Goal: Book appointment/travel/reservation

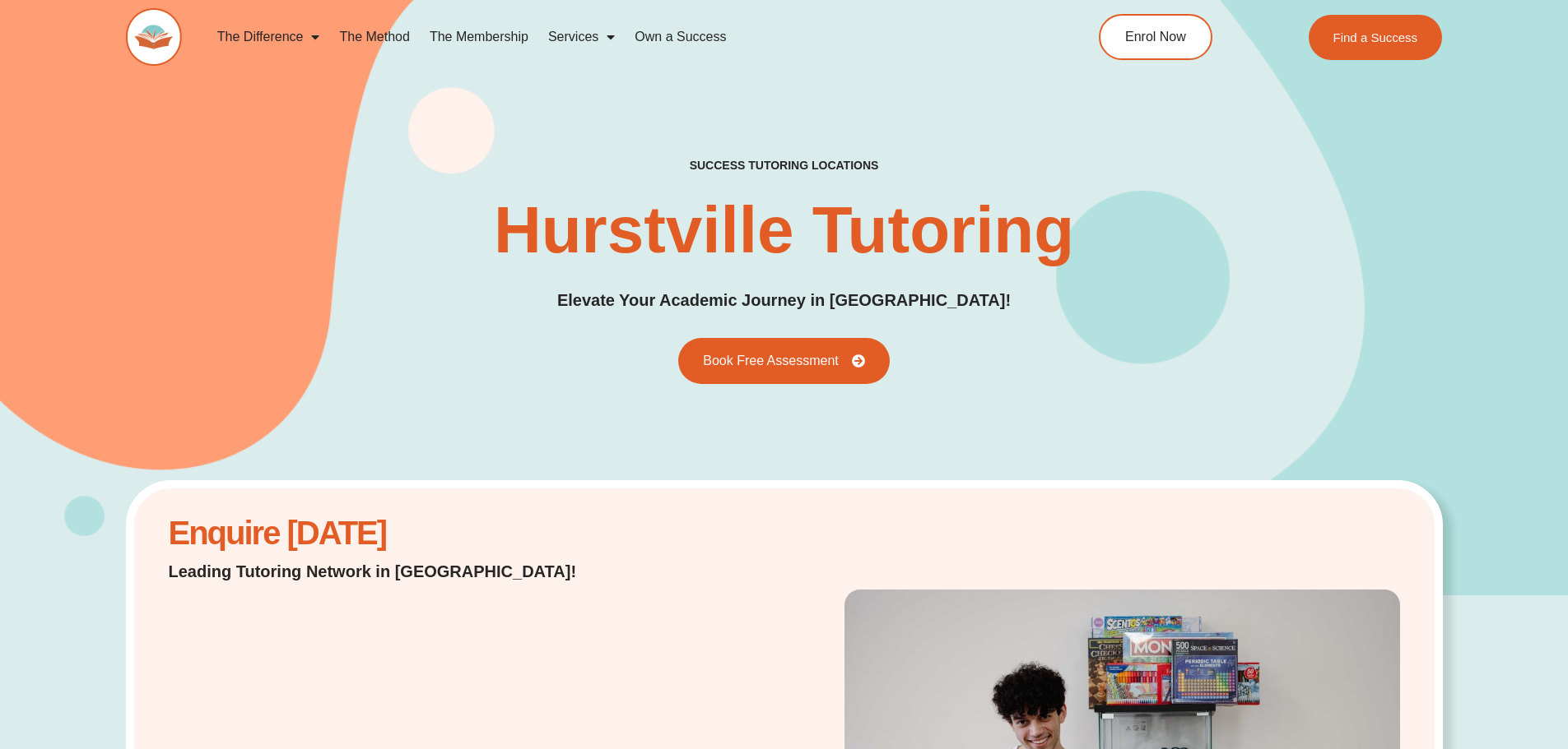
click at [395, 37] on link "The Method" at bounding box center [374, 37] width 90 height 38
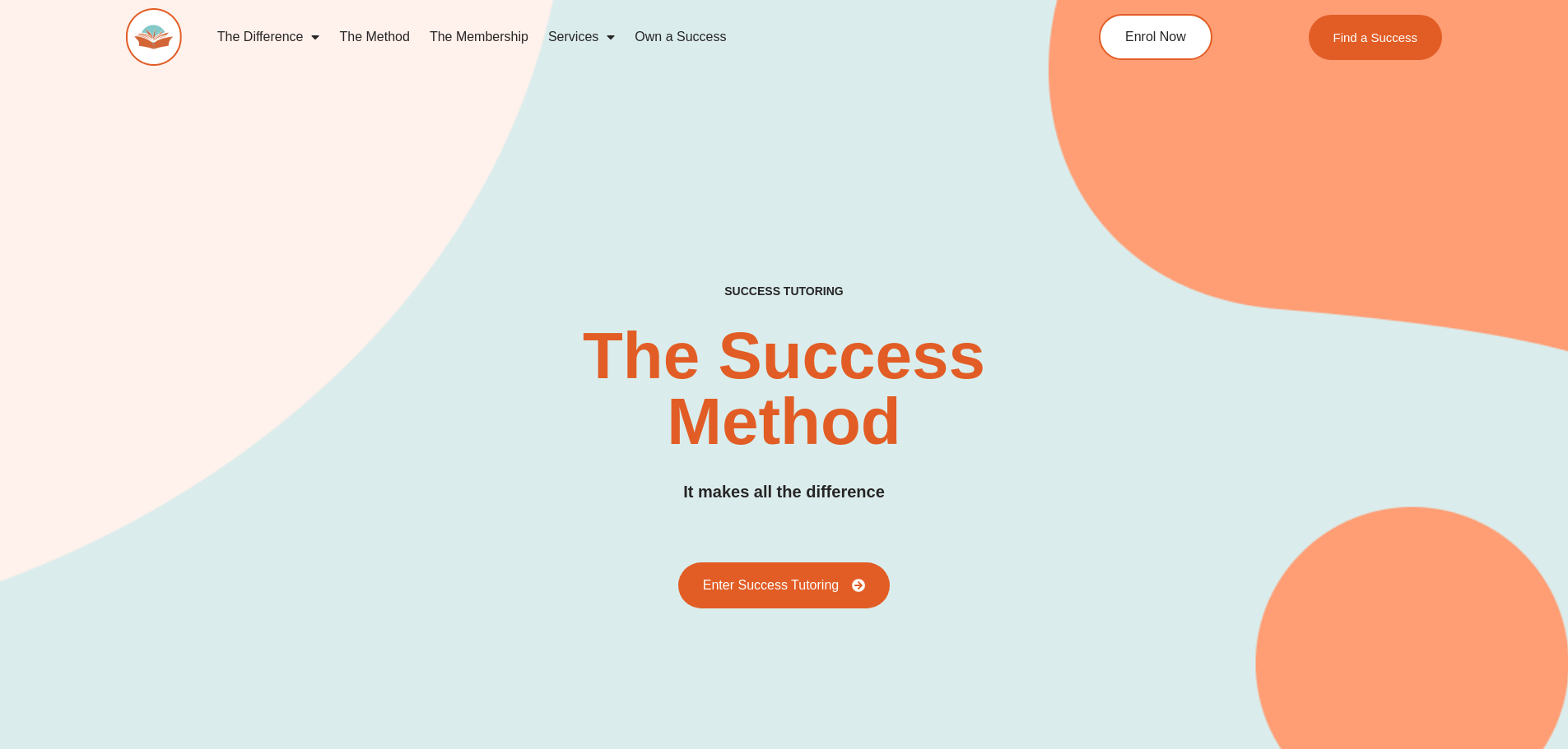
drag, startPoint x: 704, startPoint y: 190, endPoint x: 704, endPoint y: 200, distance: 10.0
click at [704, 200] on div "SUCCESS TUTORING​ The Success Method It makes all the difference Enter Success …" at bounding box center [784, 382] width 1317 height 873
click at [485, 40] on link "The Membership" at bounding box center [479, 37] width 118 height 38
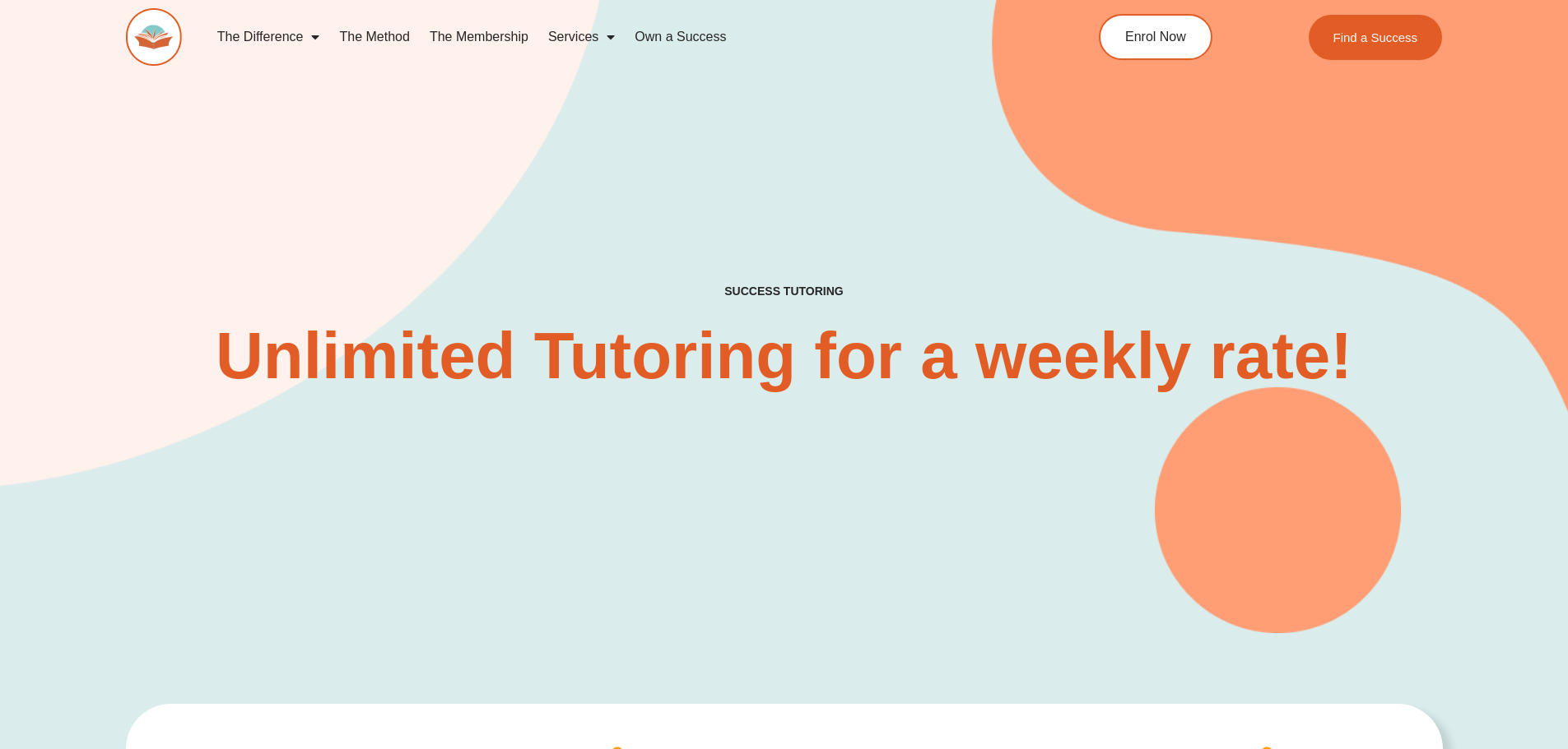
click at [671, 38] on link "Own a Success" at bounding box center [681, 37] width 111 height 38
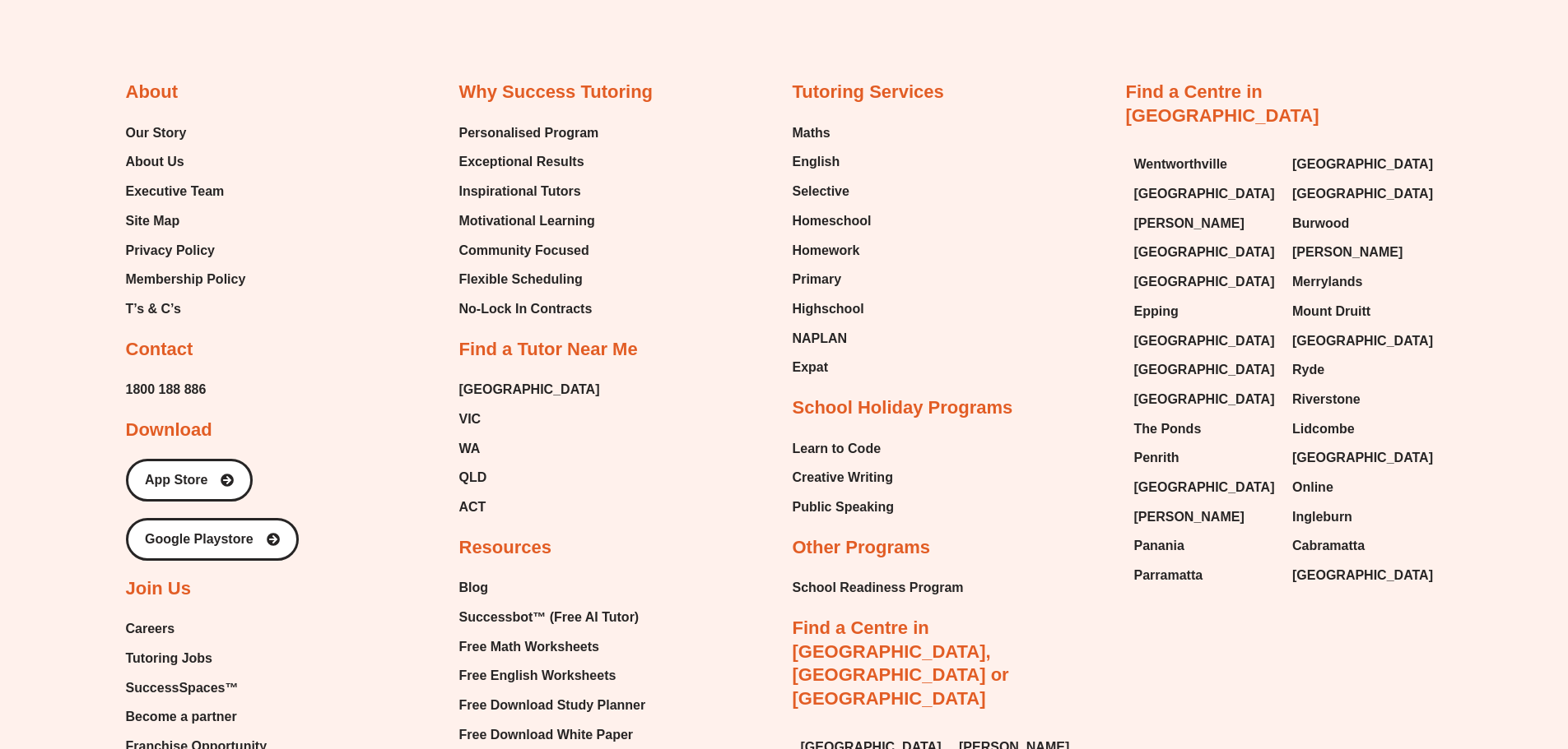
scroll to position [3915, 0]
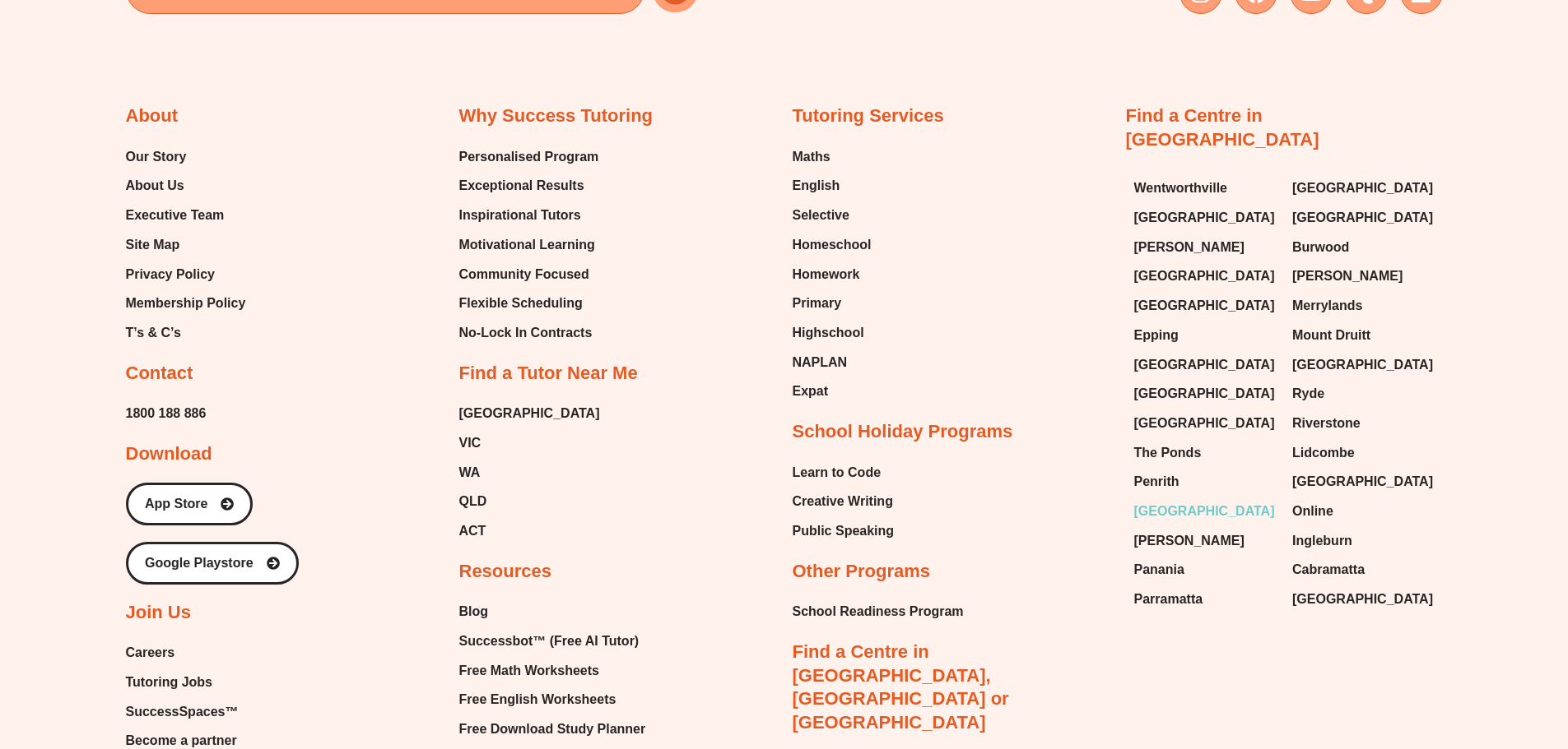
click at [1164, 500] on span "[GEOGRAPHIC_DATA]" at bounding box center [1205, 512] width 141 height 24
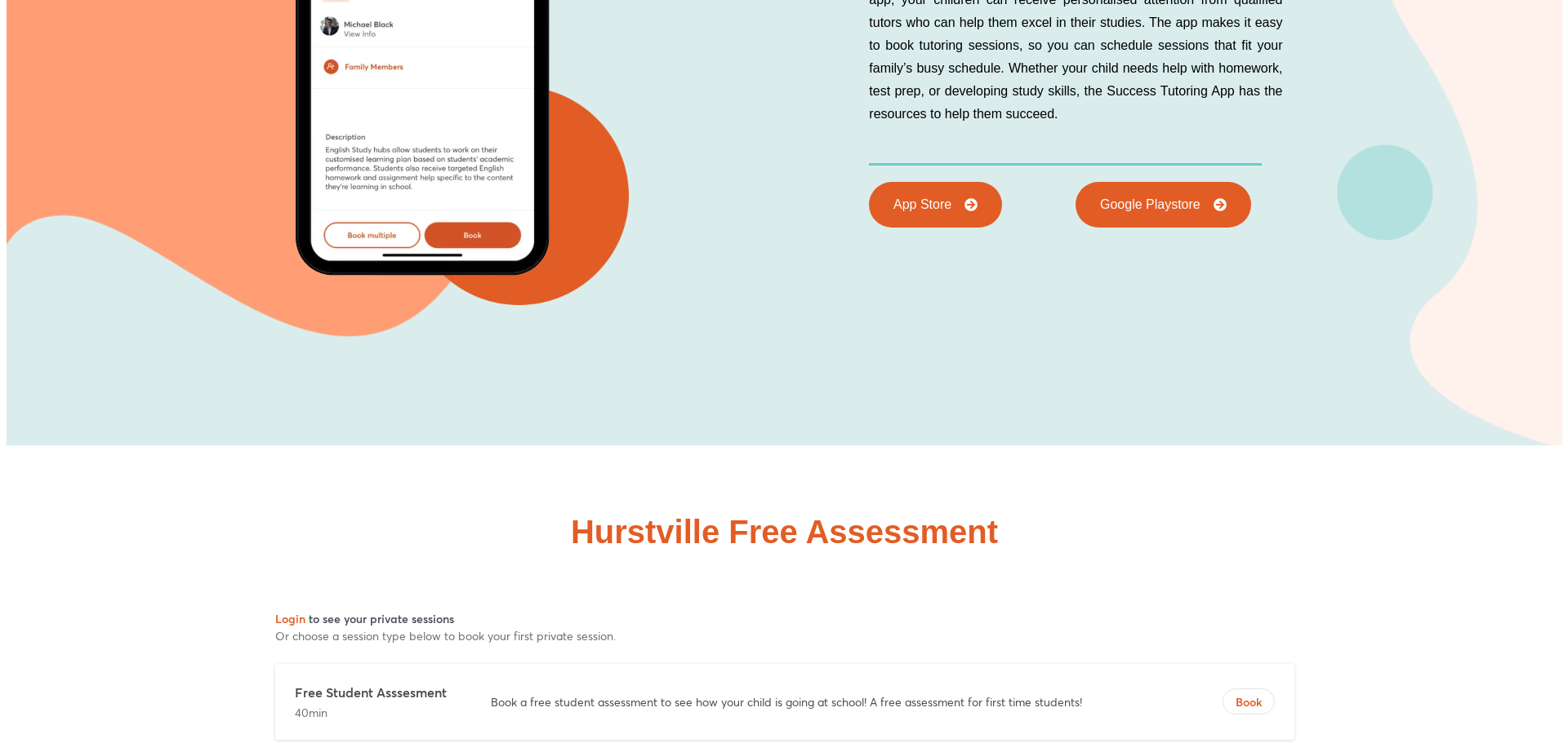
scroll to position [6755, 0]
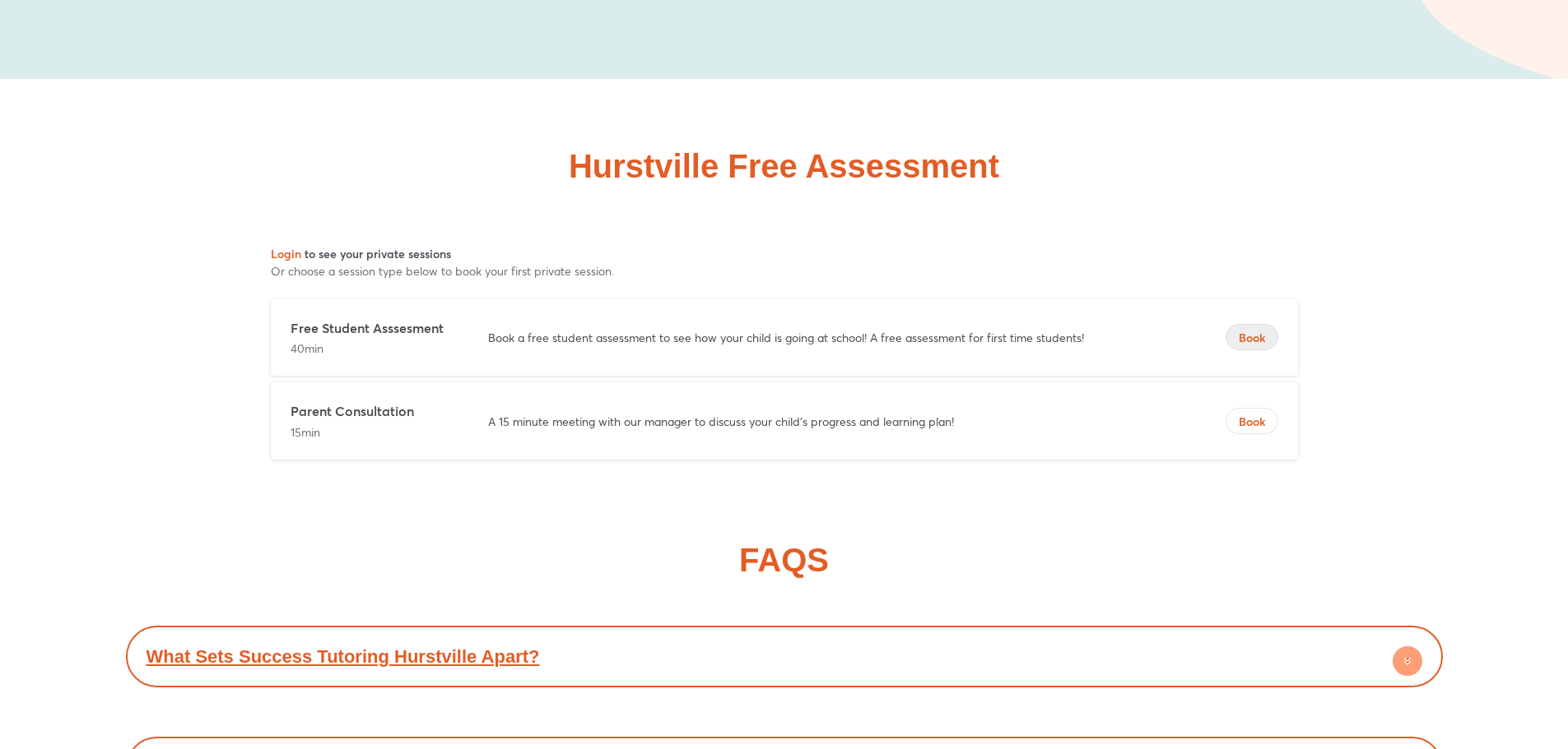
click at [1261, 336] on span "Book" at bounding box center [1252, 338] width 51 height 17
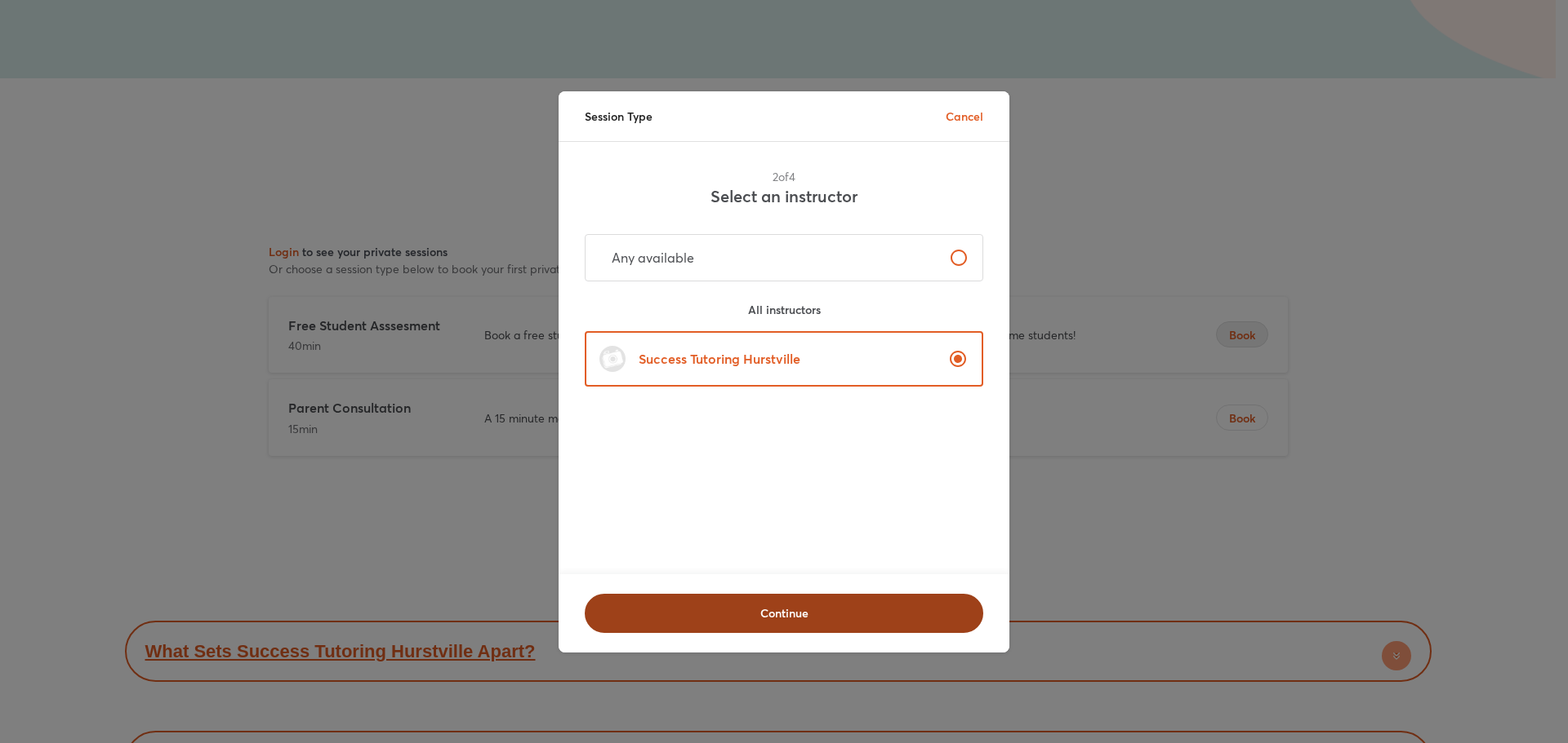
click at [874, 610] on span "Continue" at bounding box center [783, 613] width 356 height 16
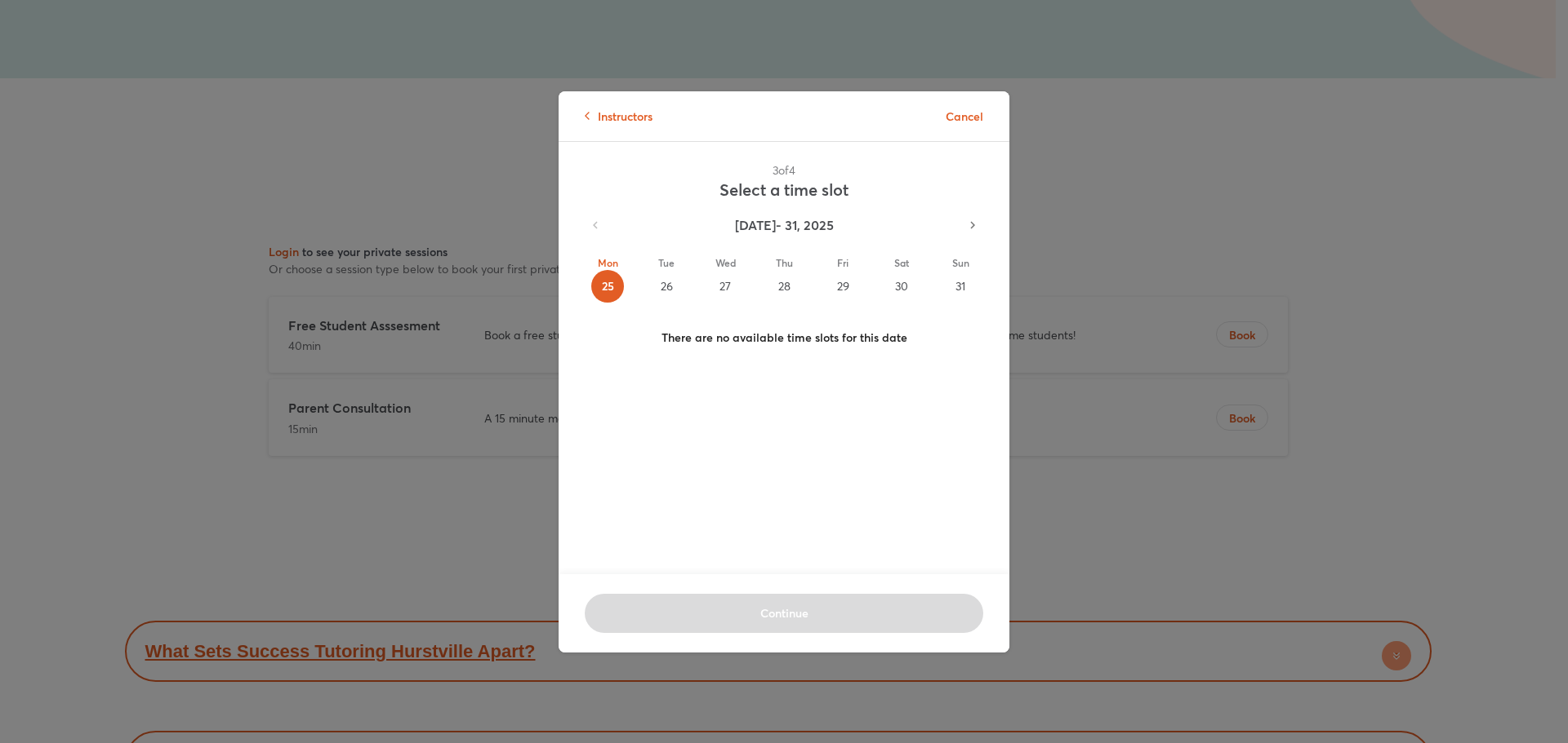
click at [664, 284] on div "26" at bounding box center [667, 286] width 33 height 33
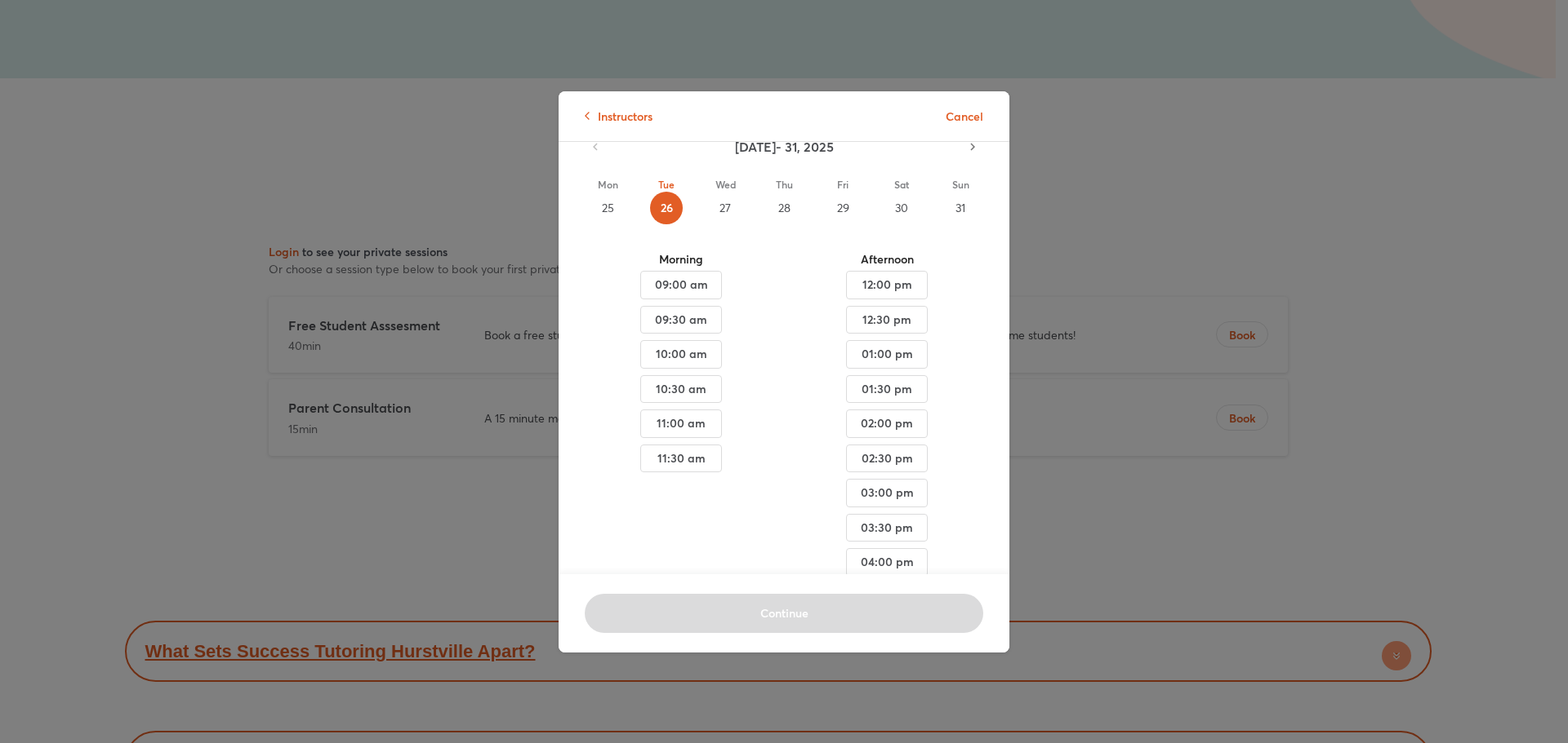
scroll to position [130, 0]
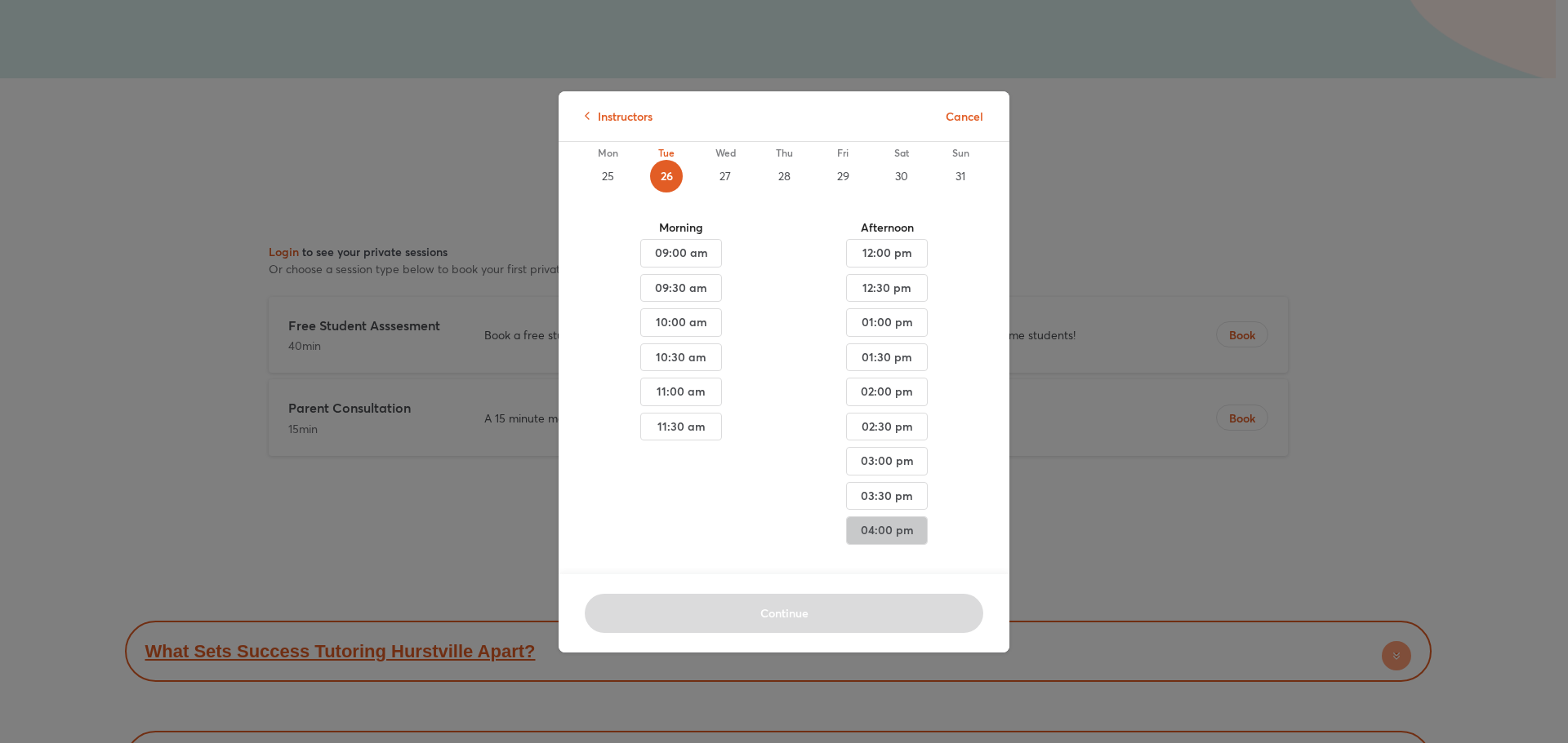
drag, startPoint x: 878, startPoint y: 518, endPoint x: 939, endPoint y: 514, distance: 61.1
click at [708, 264] on span "04:00 pm" at bounding box center [681, 253] width 53 height 21
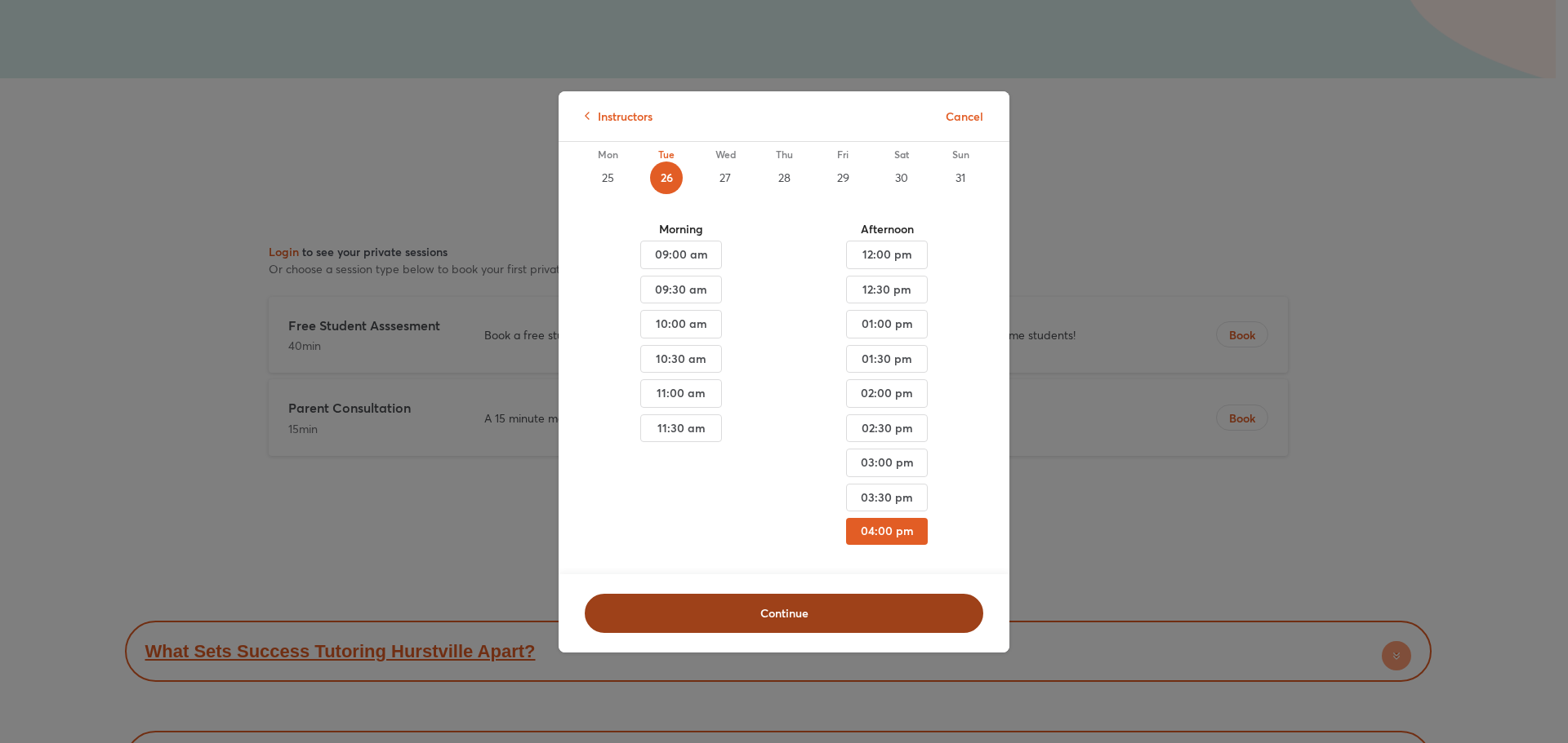
click at [844, 611] on span "Continue" at bounding box center [783, 613] width 356 height 16
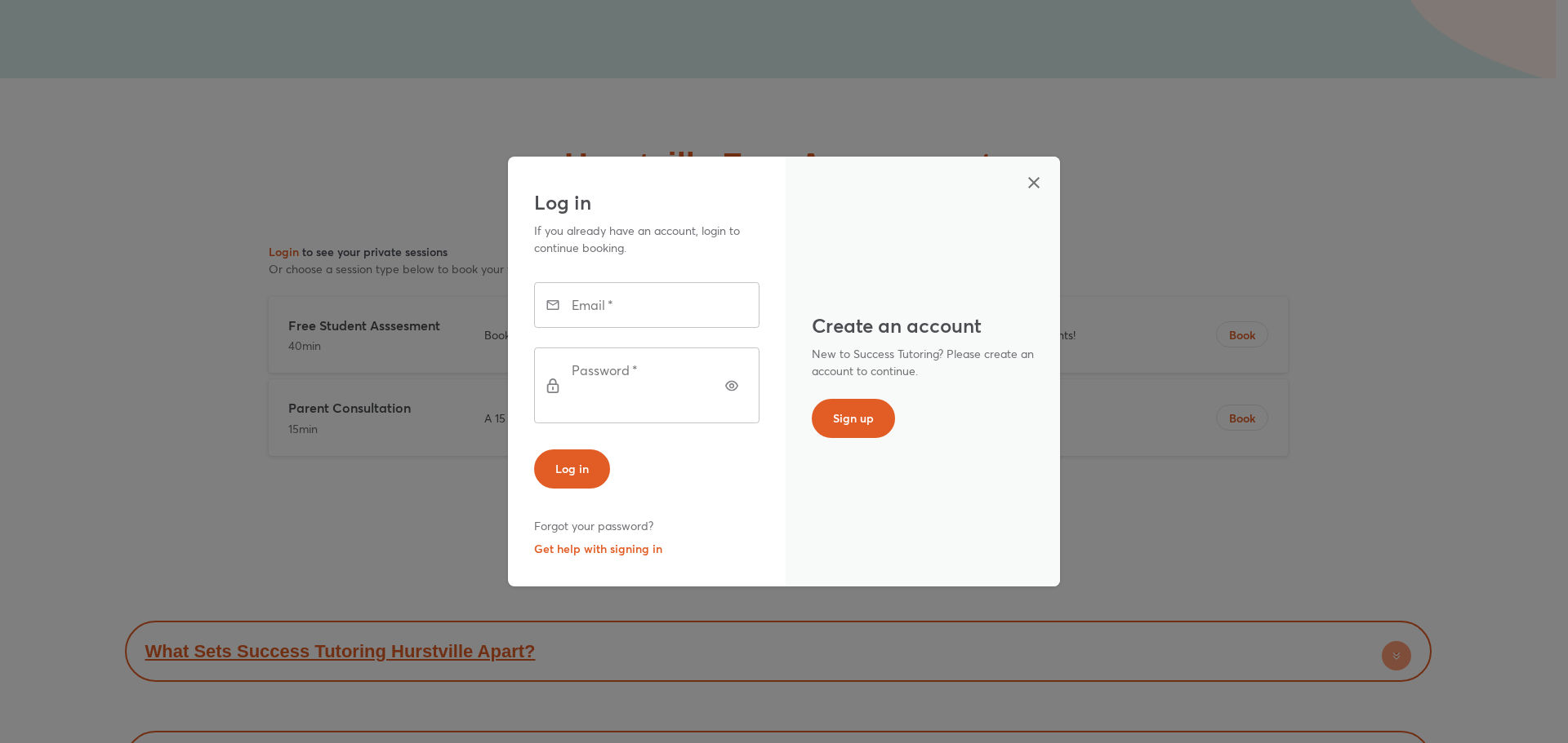
click at [644, 328] on input "text" at bounding box center [668, 305] width 180 height 46
click at [963, 437] on div "Create an account New to Success Tutoring? Please create an account to continue…" at bounding box center [923, 372] width 274 height 430
drag, startPoint x: 856, startPoint y: 415, endPoint x: 925, endPoint y: 504, distance: 112.6
click at [925, 504] on div "Create an account New to Success Tutoring? Please create an account to continue…" at bounding box center [923, 372] width 274 height 430
click at [851, 407] on button "Sign up" at bounding box center [853, 418] width 84 height 39
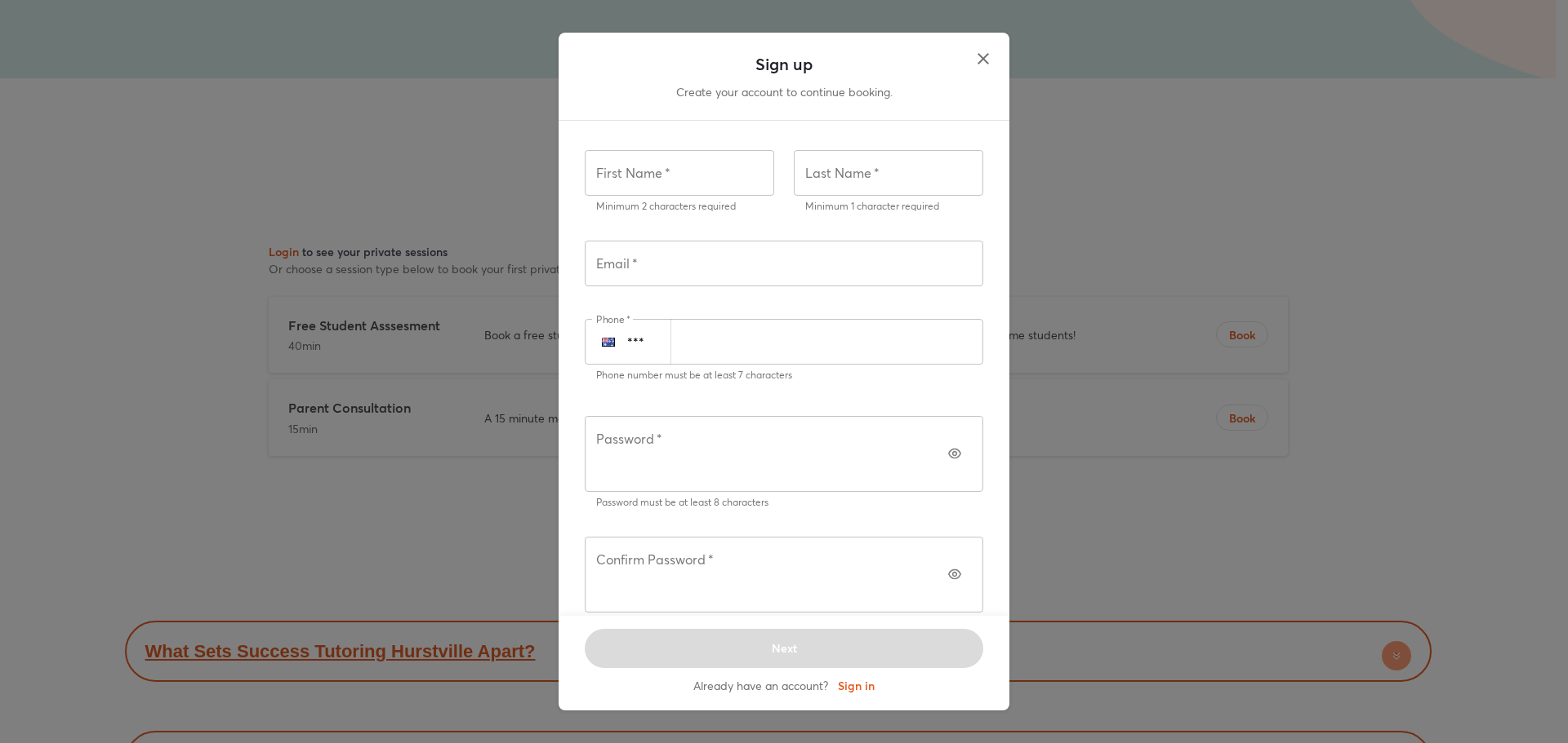
click at [719, 196] on input "text" at bounding box center [680, 172] width 190 height 46
type input "*******"
type input "**********"
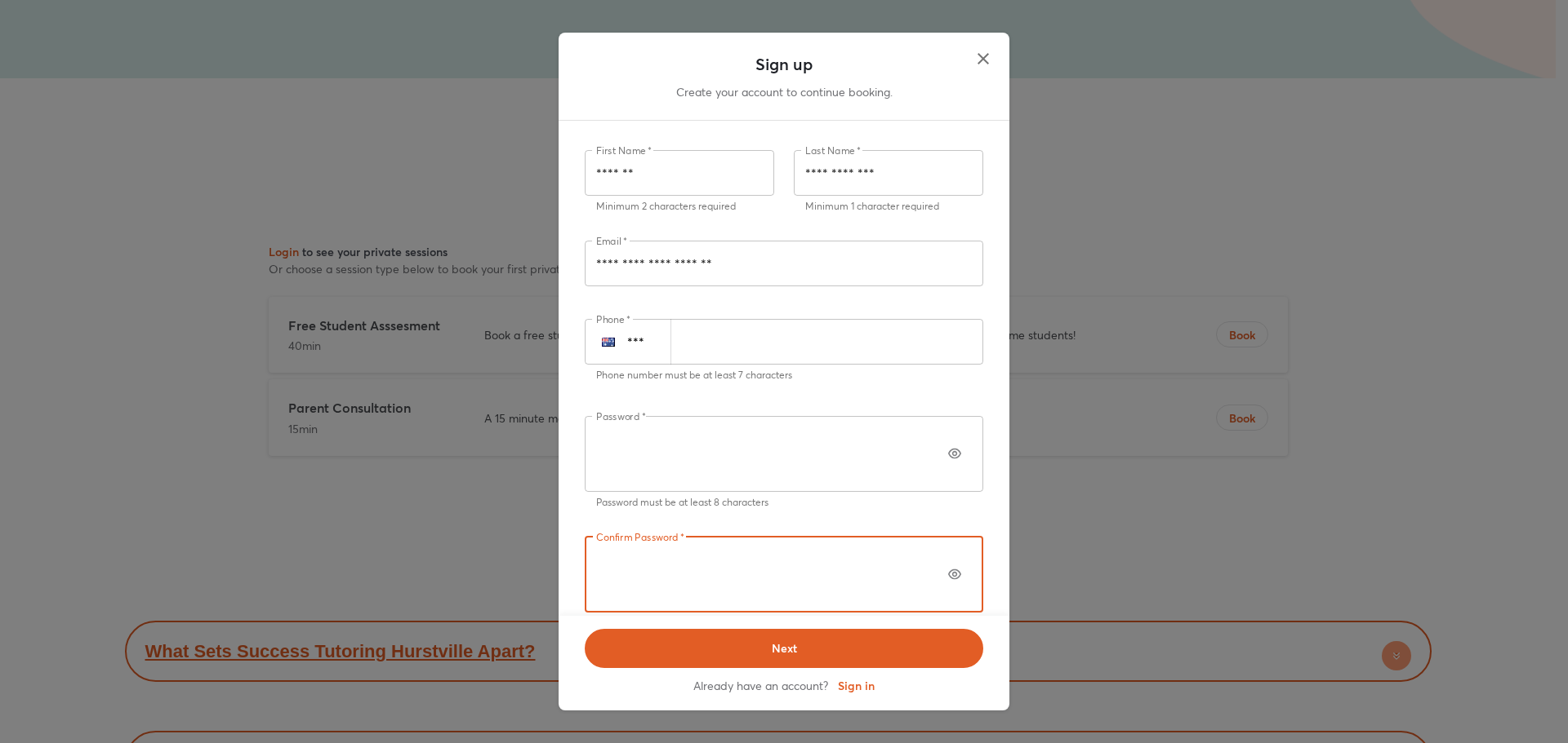
click at [948, 460] on icon "button" at bounding box center [954, 453] width 13 height 13
click at [944, 559] on button "button" at bounding box center [955, 575] width 33 height 33
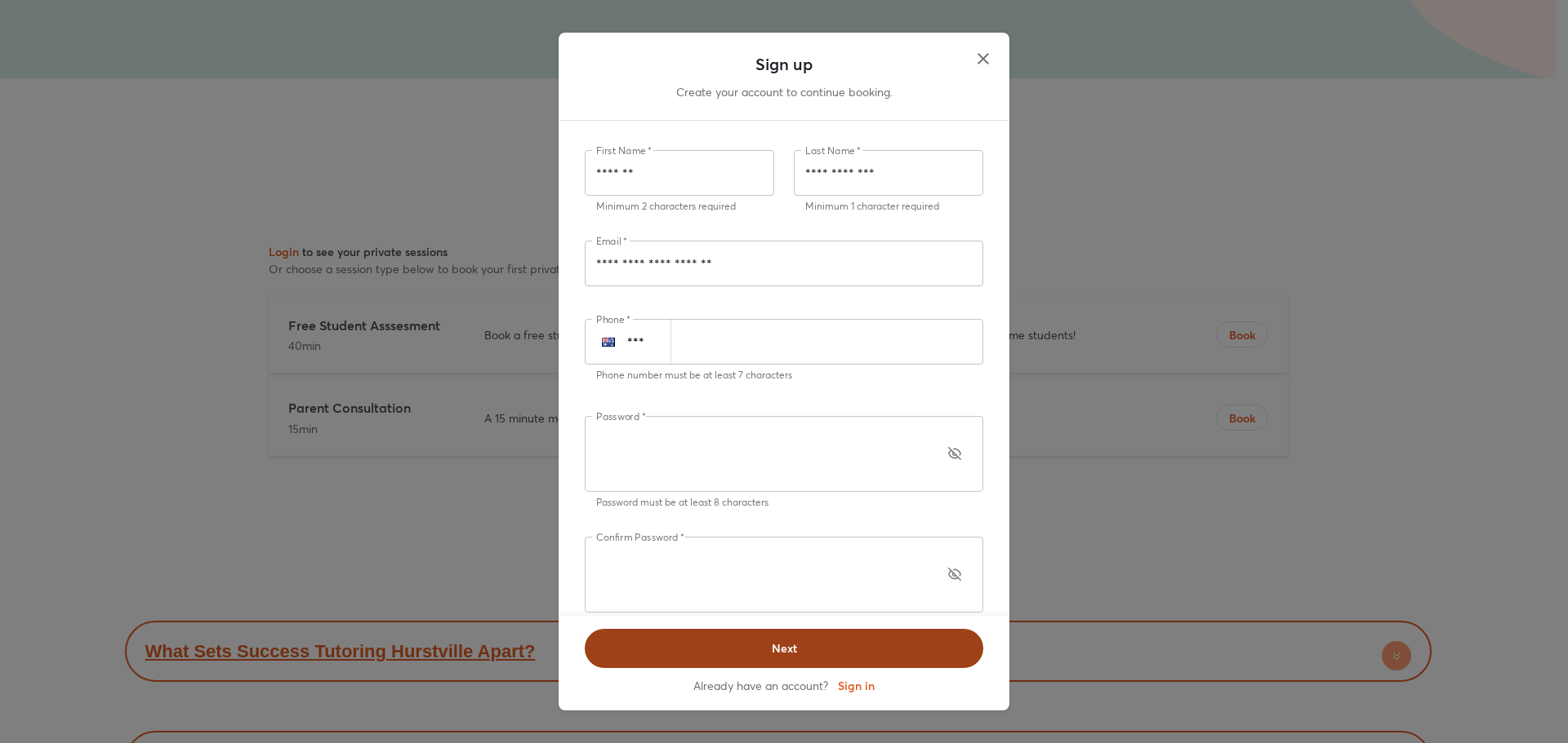
click at [850, 640] on span "Next" at bounding box center [783, 648] width 356 height 16
click at [756, 629] on button "Next" at bounding box center [784, 648] width 398 height 39
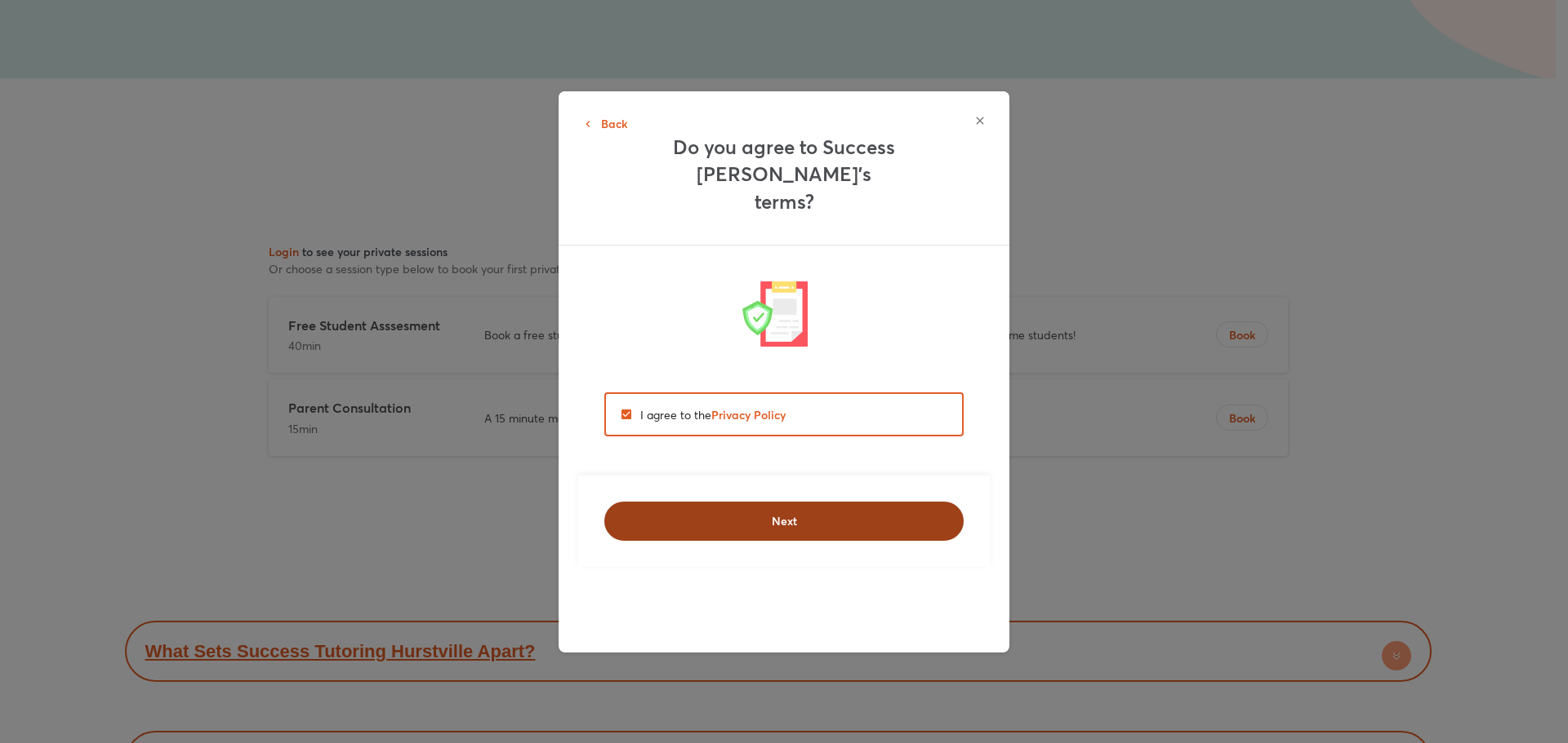
click at [749, 514] on span "Next" at bounding box center [783, 521] width 317 height 16
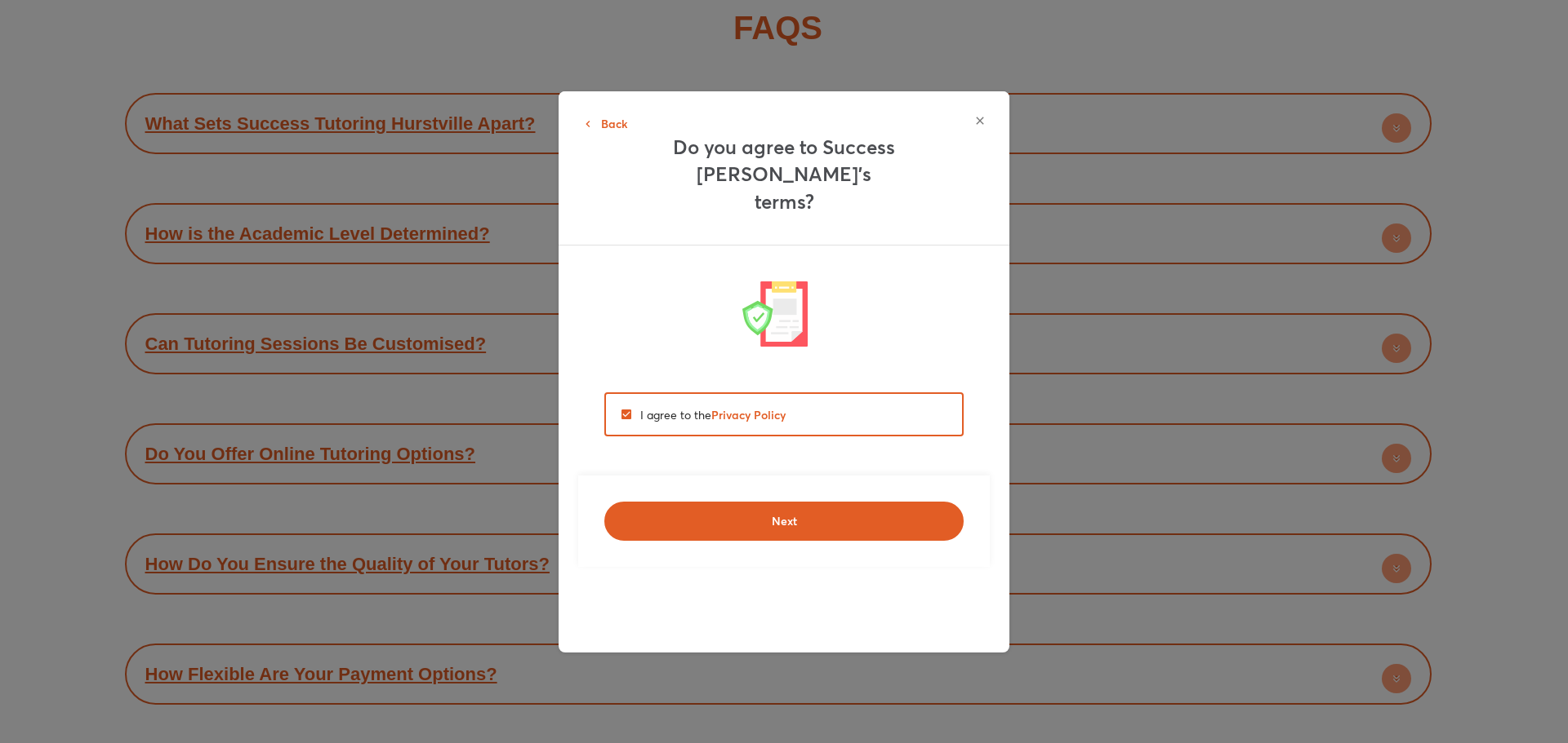
scroll to position [6771, 0]
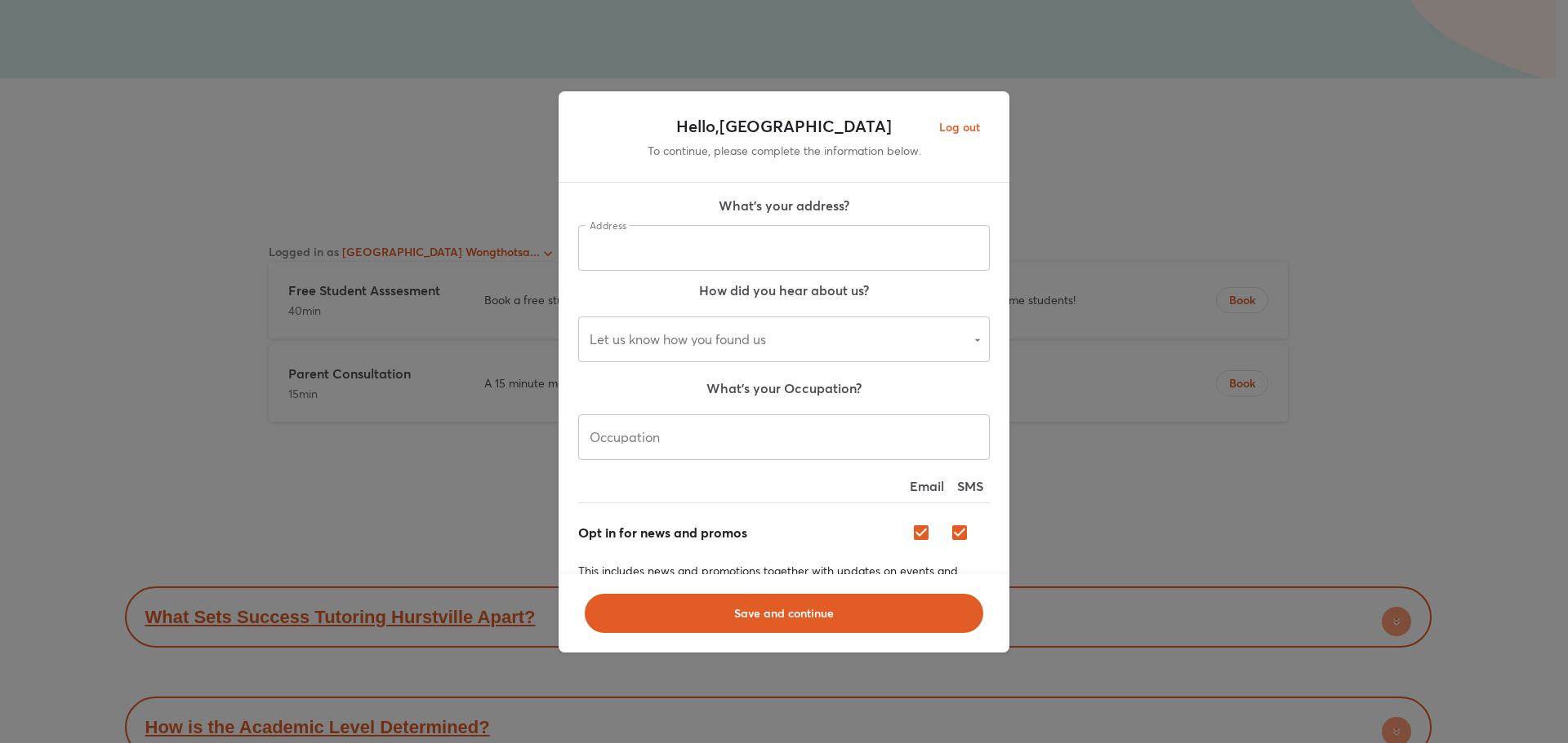
click at [699, 236] on input "text" at bounding box center [783, 247] width 411 height 46
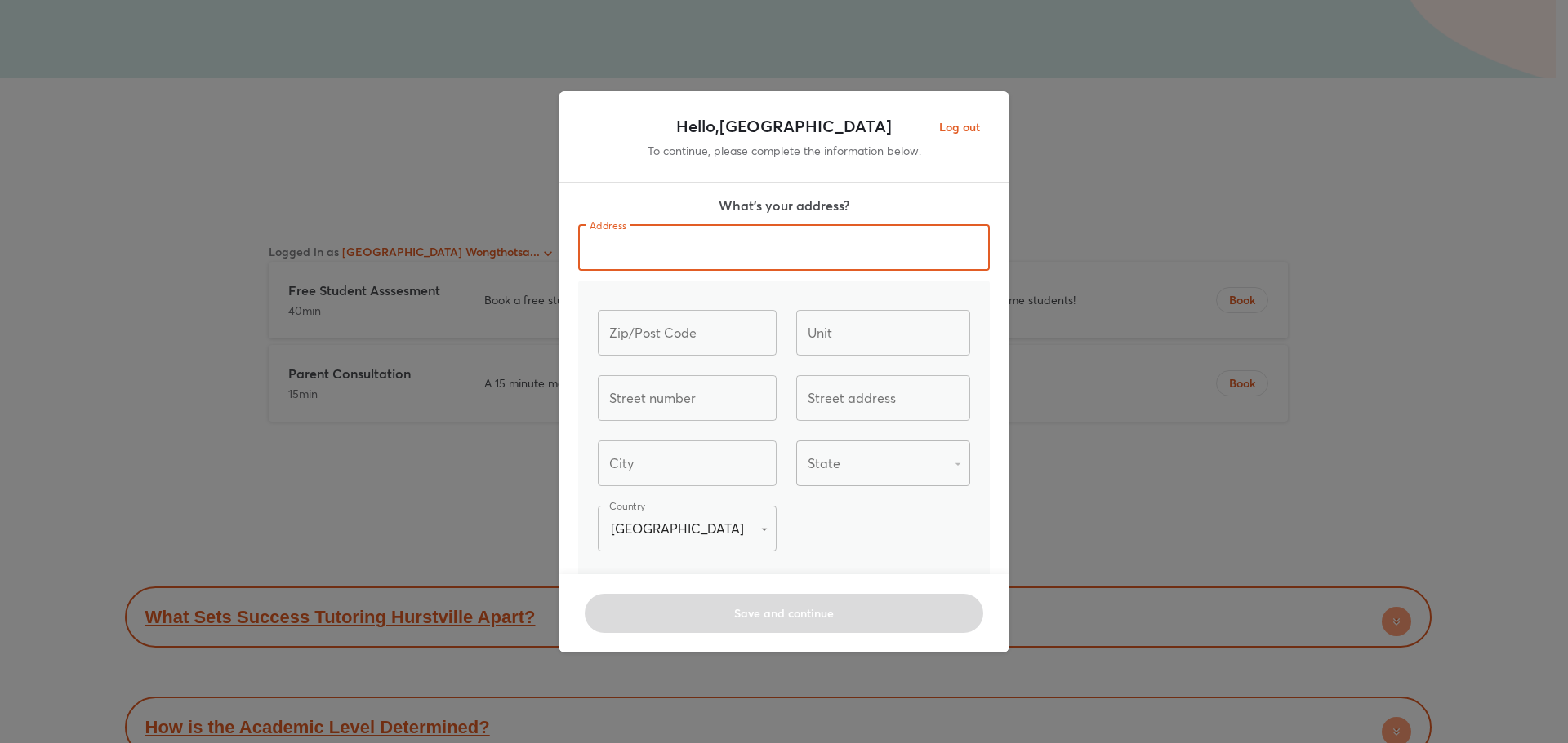
type input "*********"
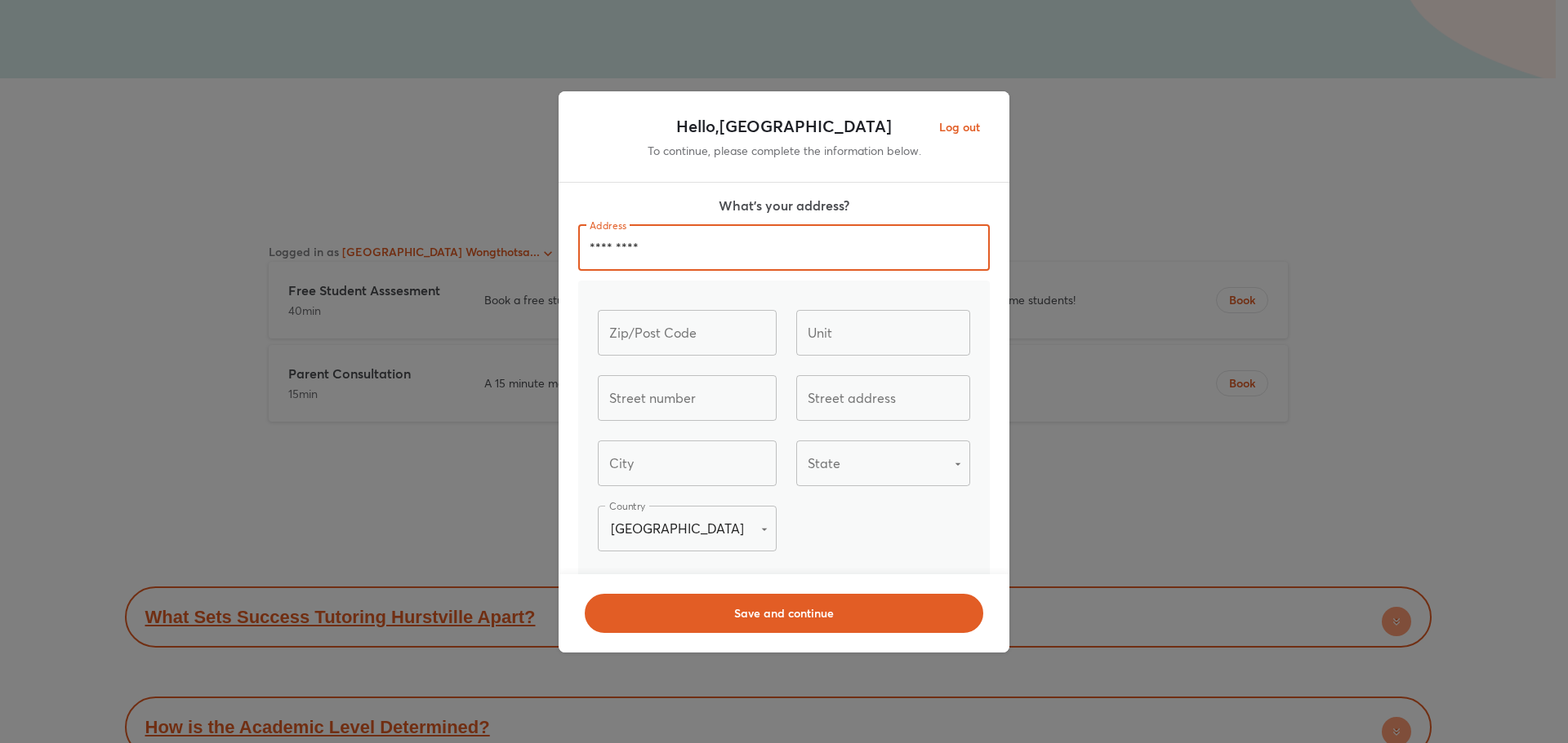
click at [743, 337] on input "text" at bounding box center [687, 333] width 179 height 46
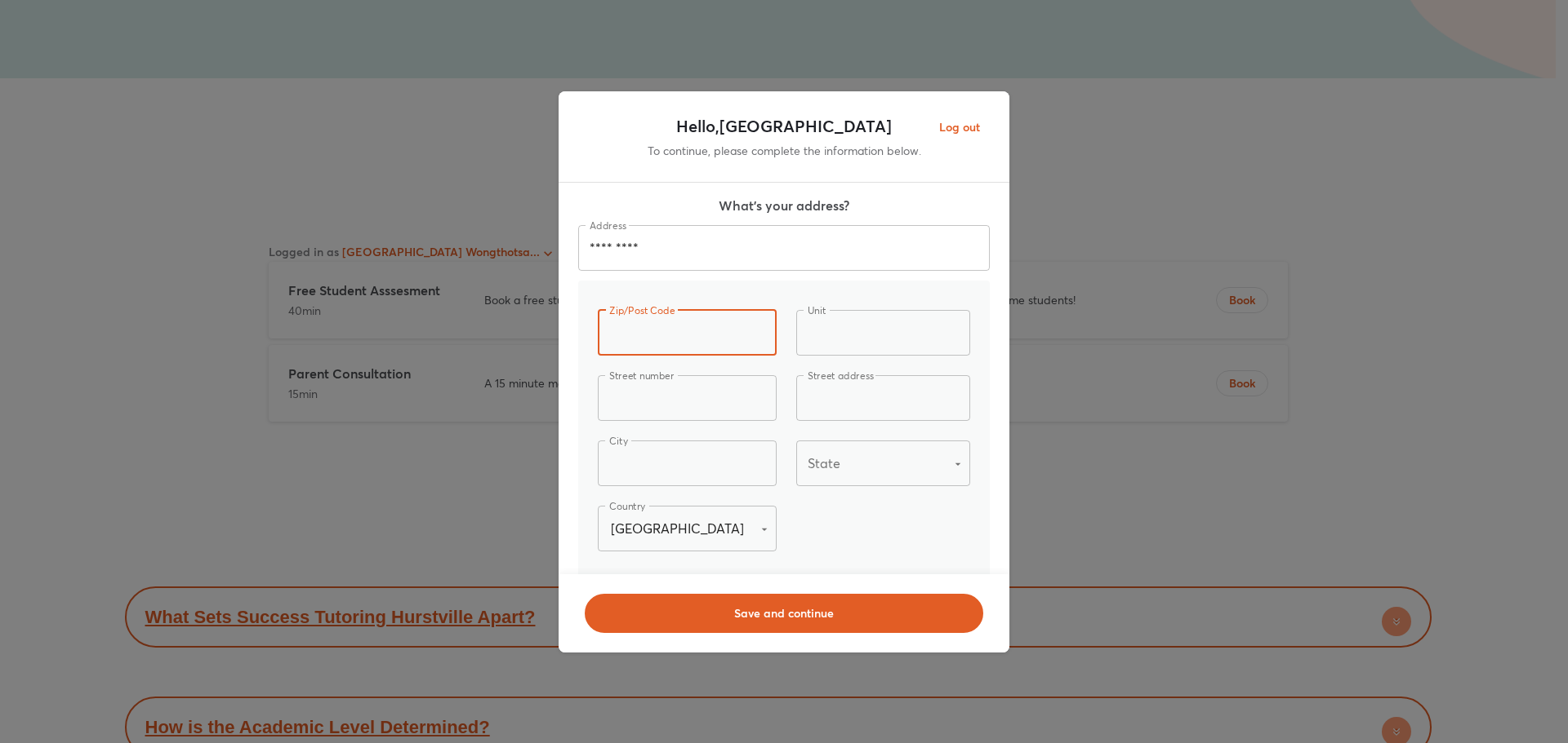
type input "****"
type input "*****"
type input "**"
type input "**********"
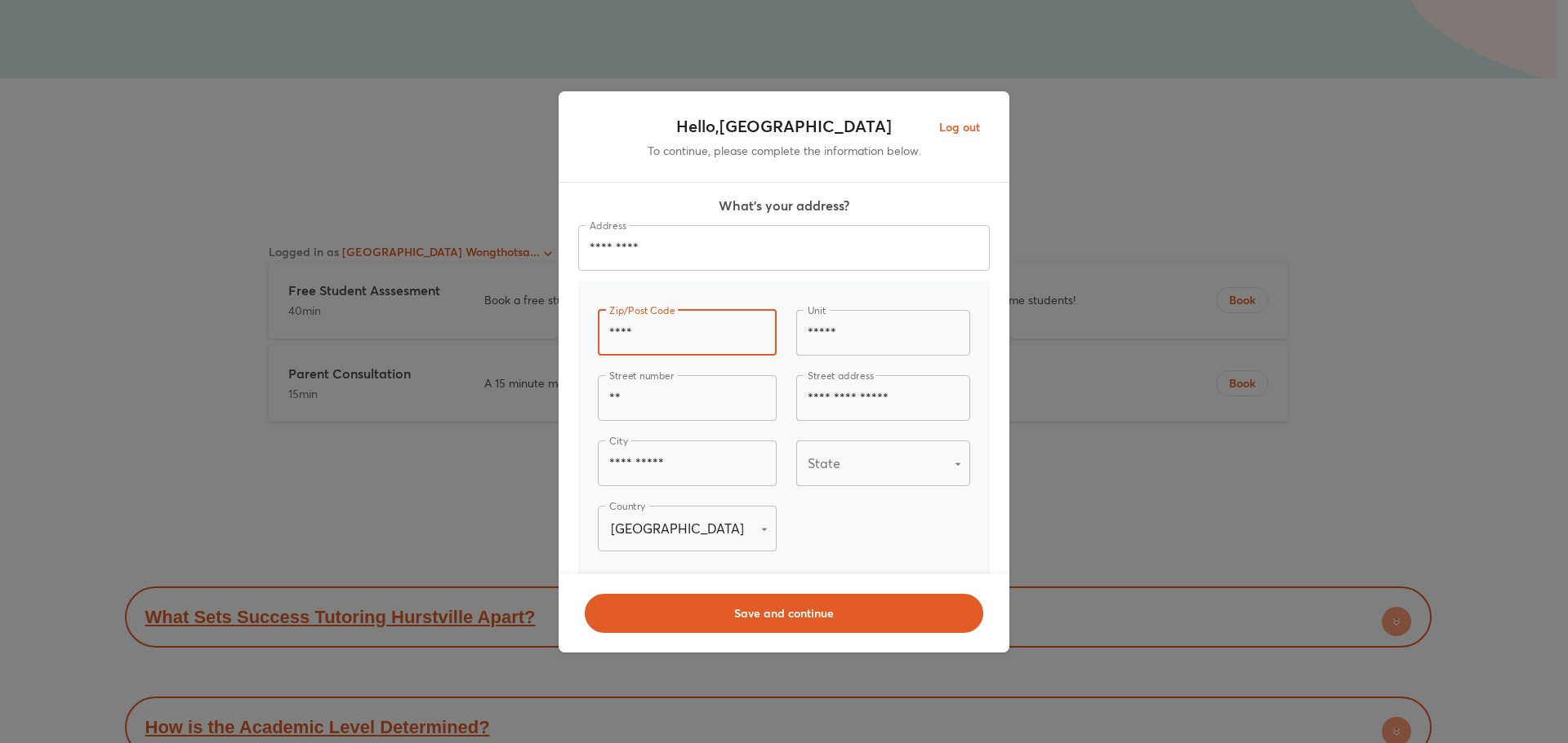
type input "**********"
click at [899, 467] on div "​ State" at bounding box center [883, 463] width 175 height 46
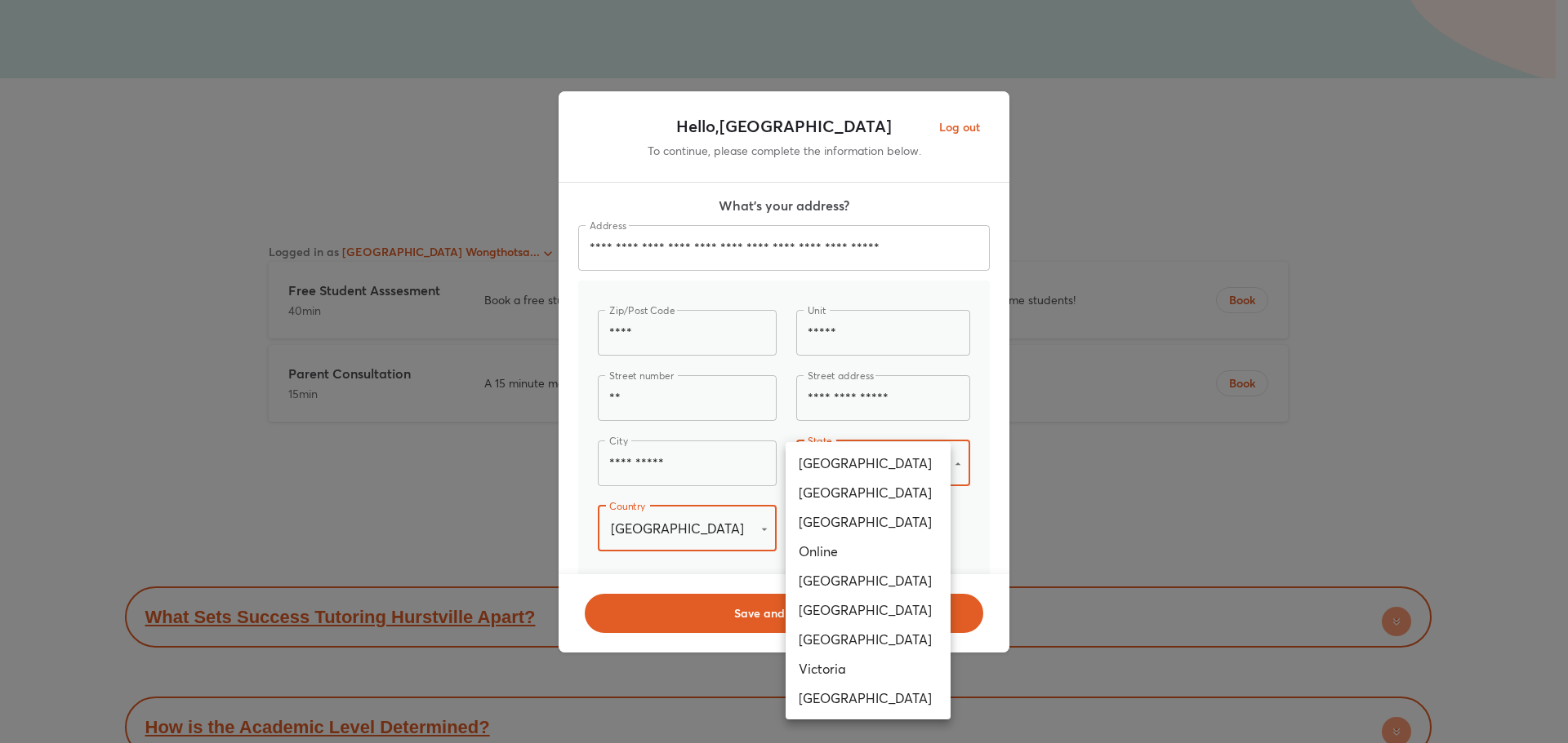
click at [886, 495] on li "[GEOGRAPHIC_DATA]" at bounding box center [868, 493] width 165 height 29
type input "**********"
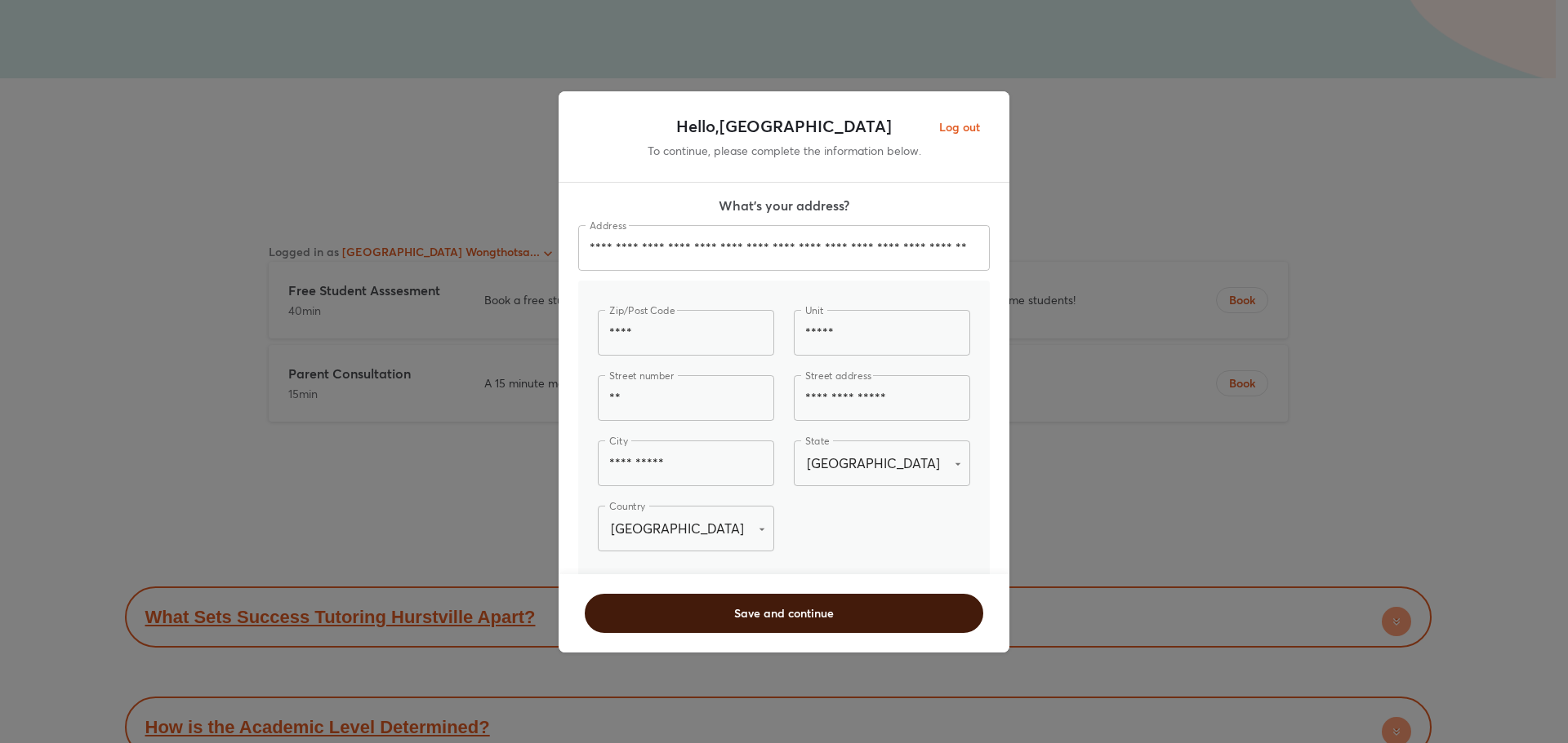
click at [801, 605] on span "Save and continue" at bounding box center [783, 613] width 356 height 16
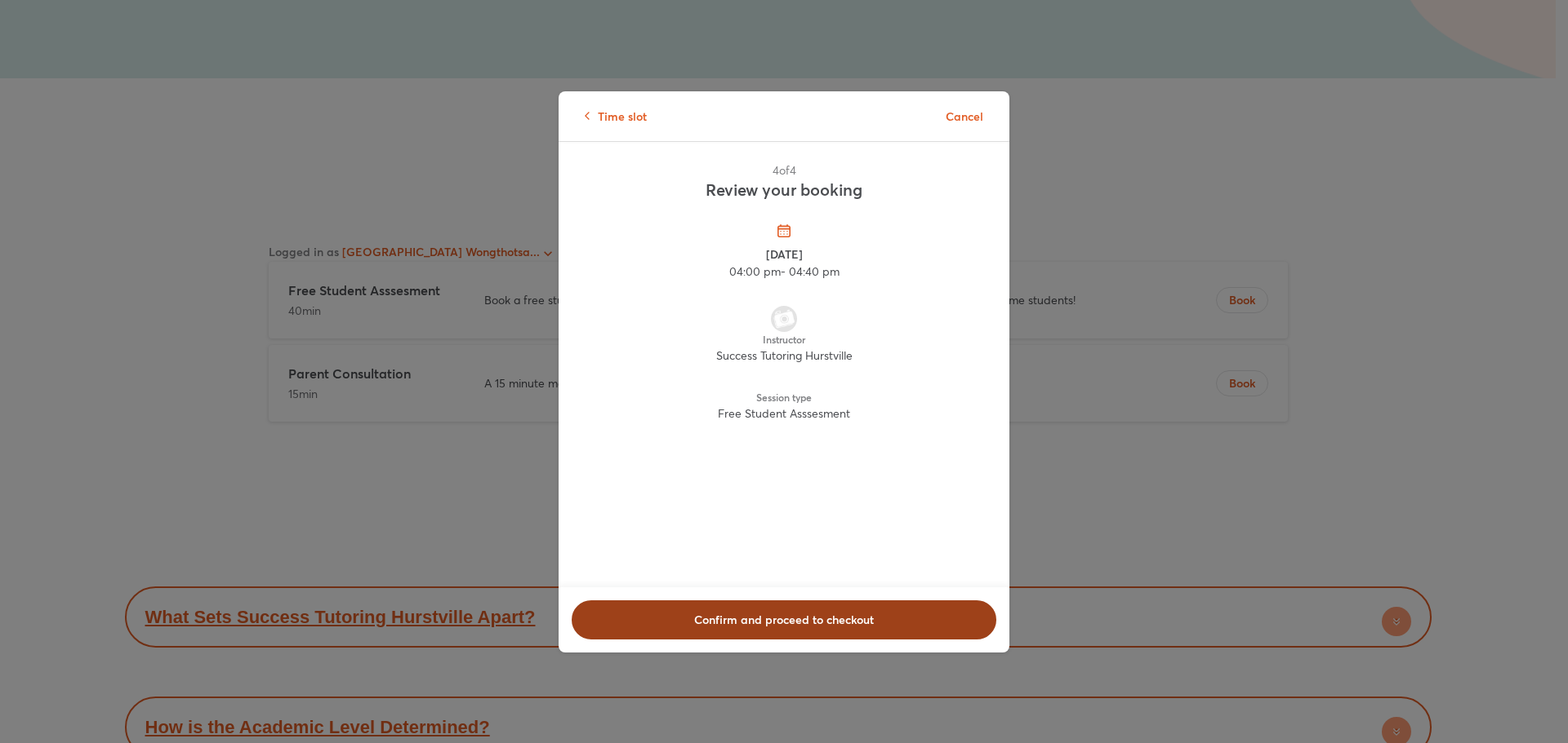
click at [865, 624] on span "Confirm and proceed to checkout" at bounding box center [783, 620] width 382 height 16
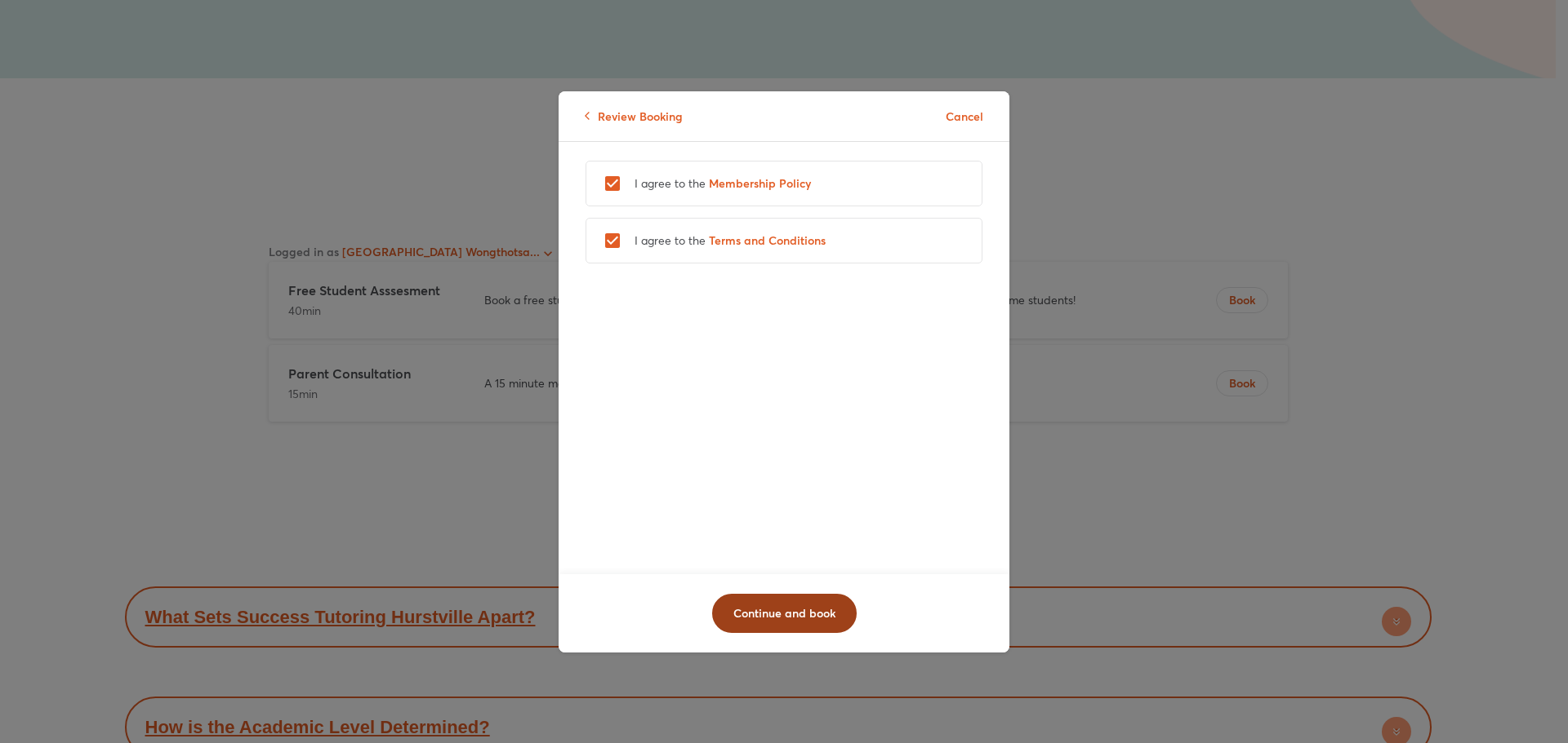
click at [780, 605] on span "Continue and book" at bounding box center [784, 613] width 102 height 16
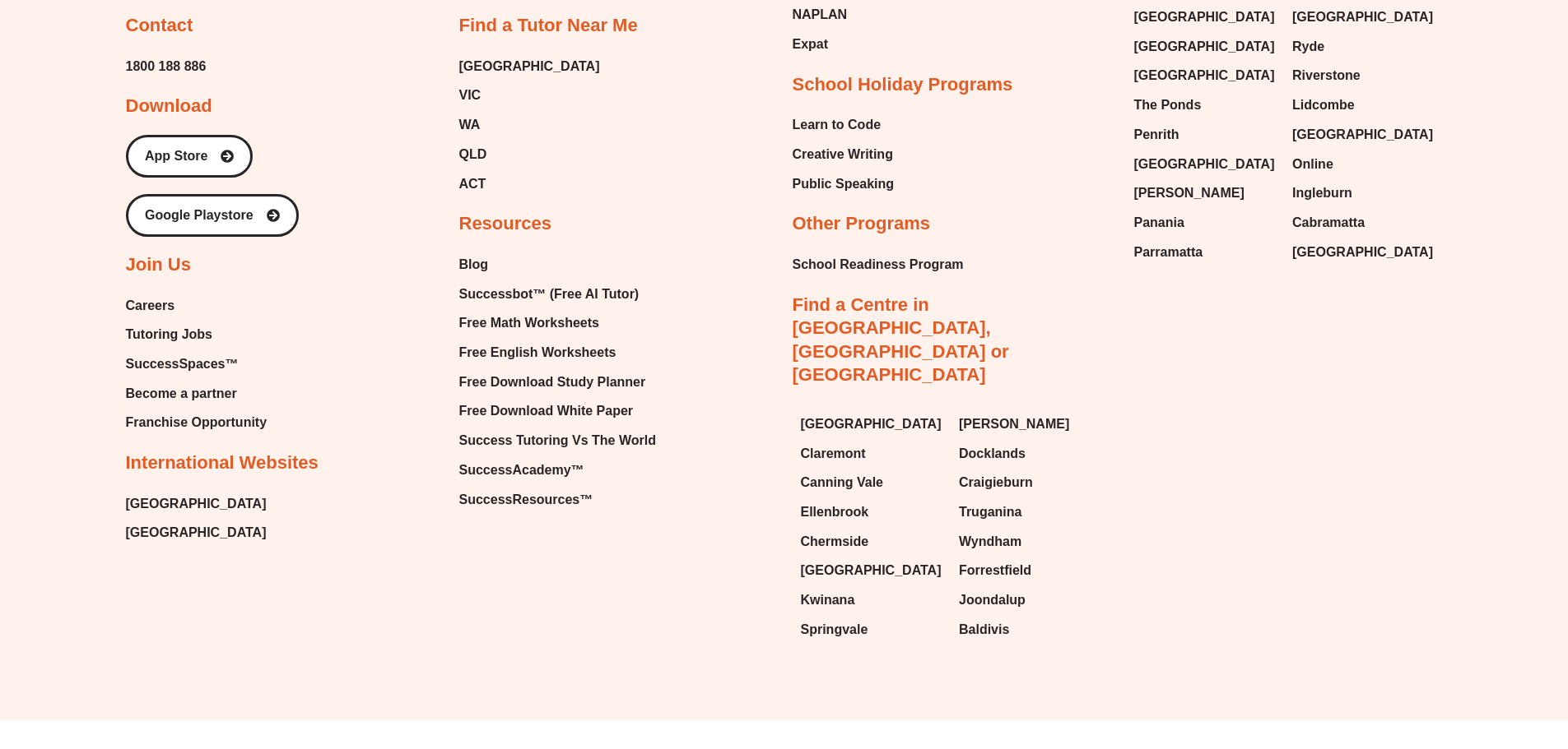
scroll to position [8739, 0]
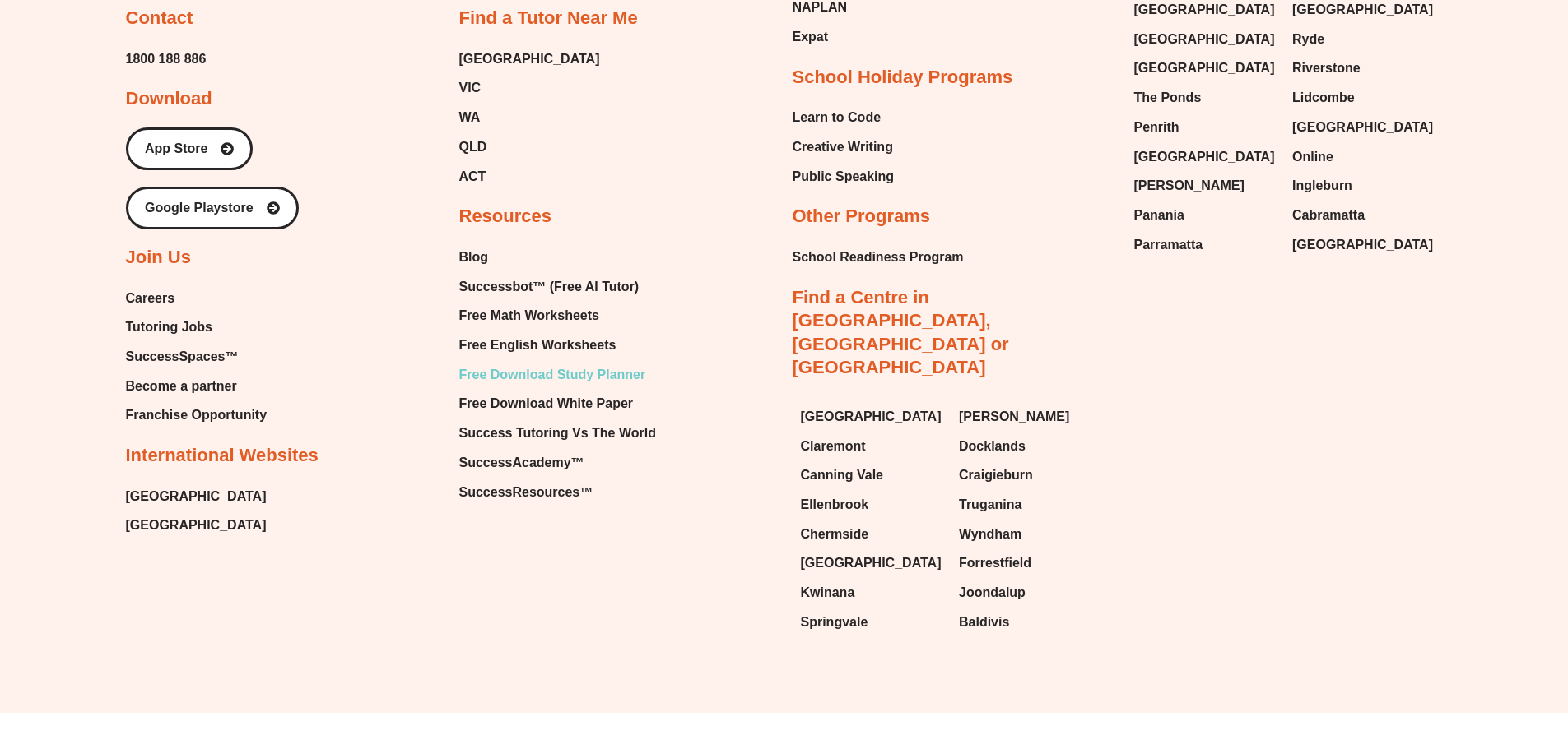
click at [617, 375] on span "Free Download Study Planner" at bounding box center [552, 375] width 187 height 24
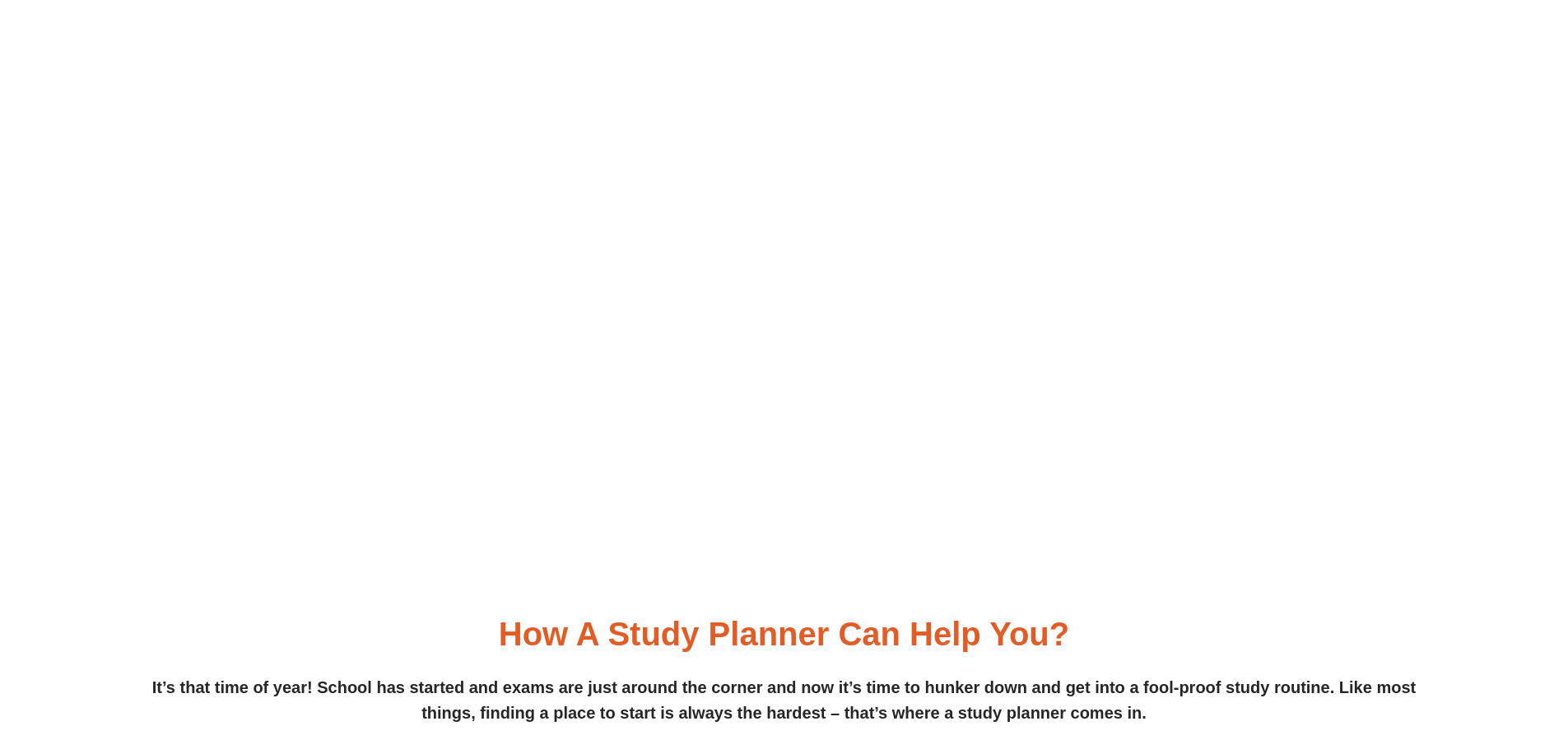
scroll to position [1590, 0]
